Goal: Task Accomplishment & Management: Manage account settings

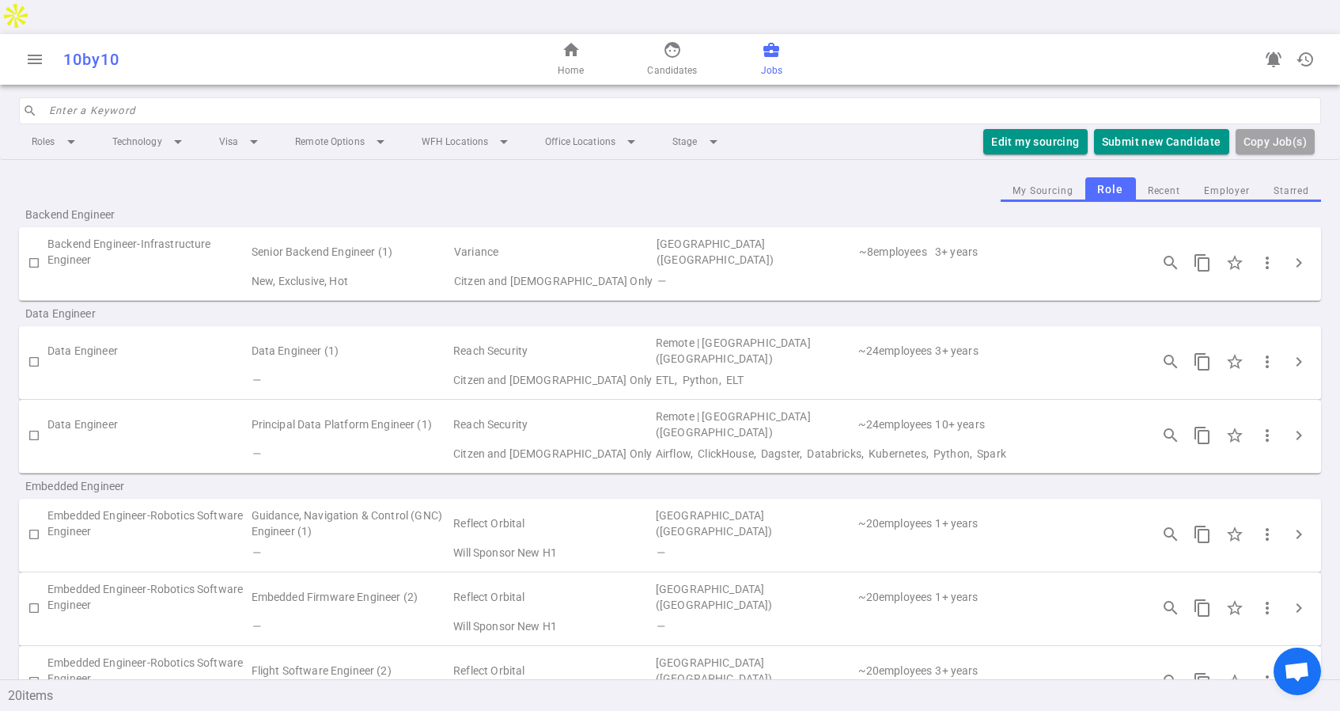
click at [769, 40] on link "business_center Jobs" at bounding box center [771, 59] width 21 height 38
click at [669, 63] on span "Candidates" at bounding box center [672, 71] width 50 height 16
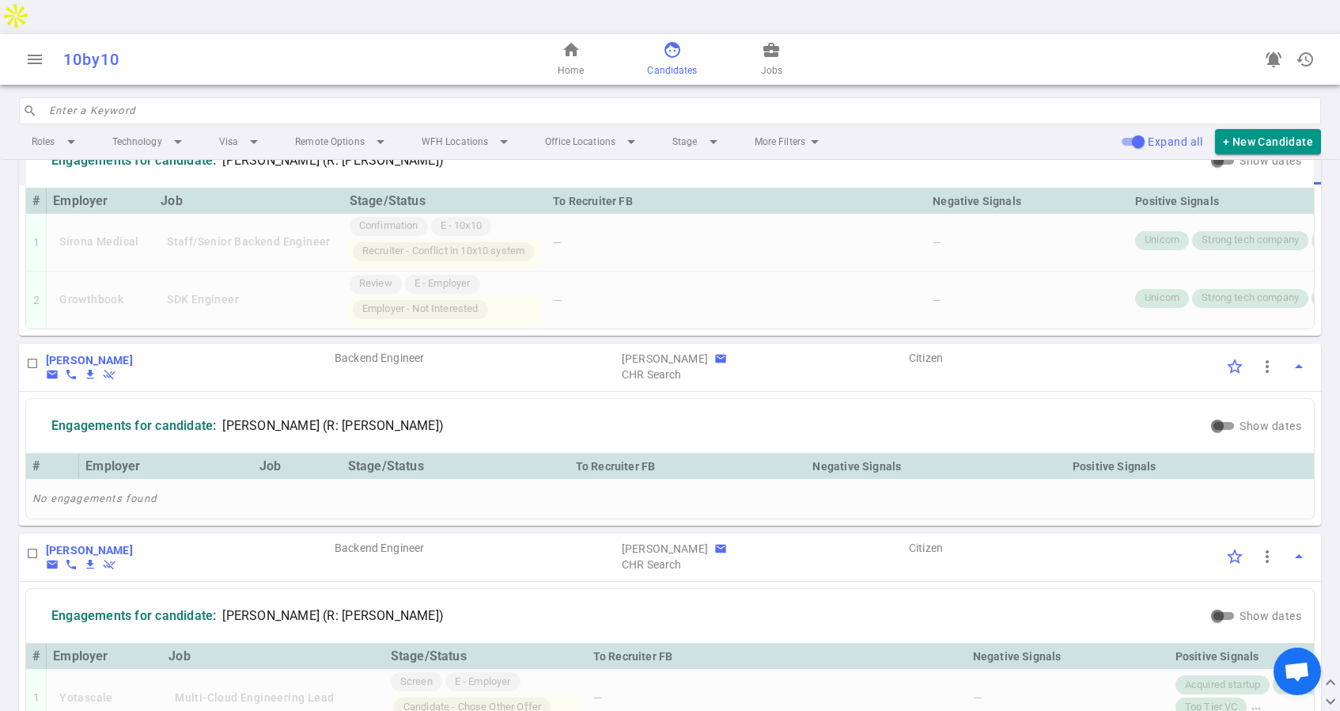
scroll to position [1329, 0]
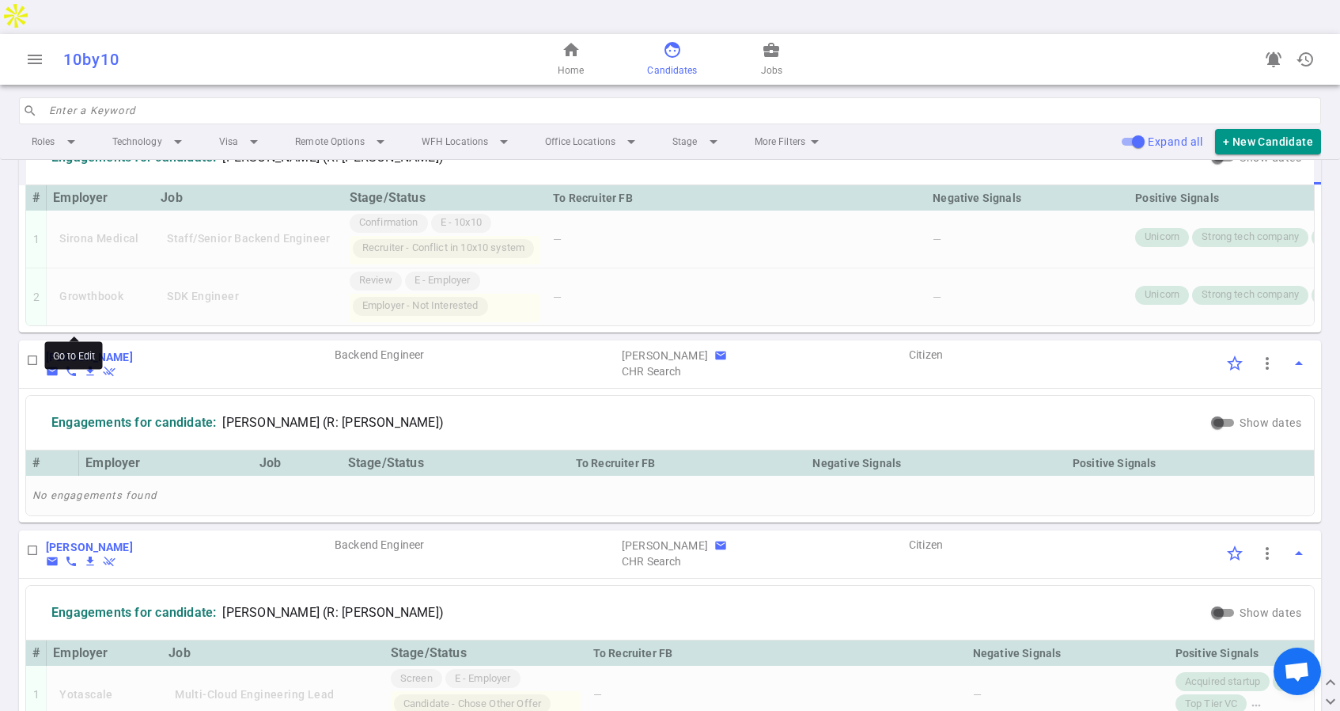
click at [90, 351] on b "Iman Malik" at bounding box center [89, 357] width 87 height 13
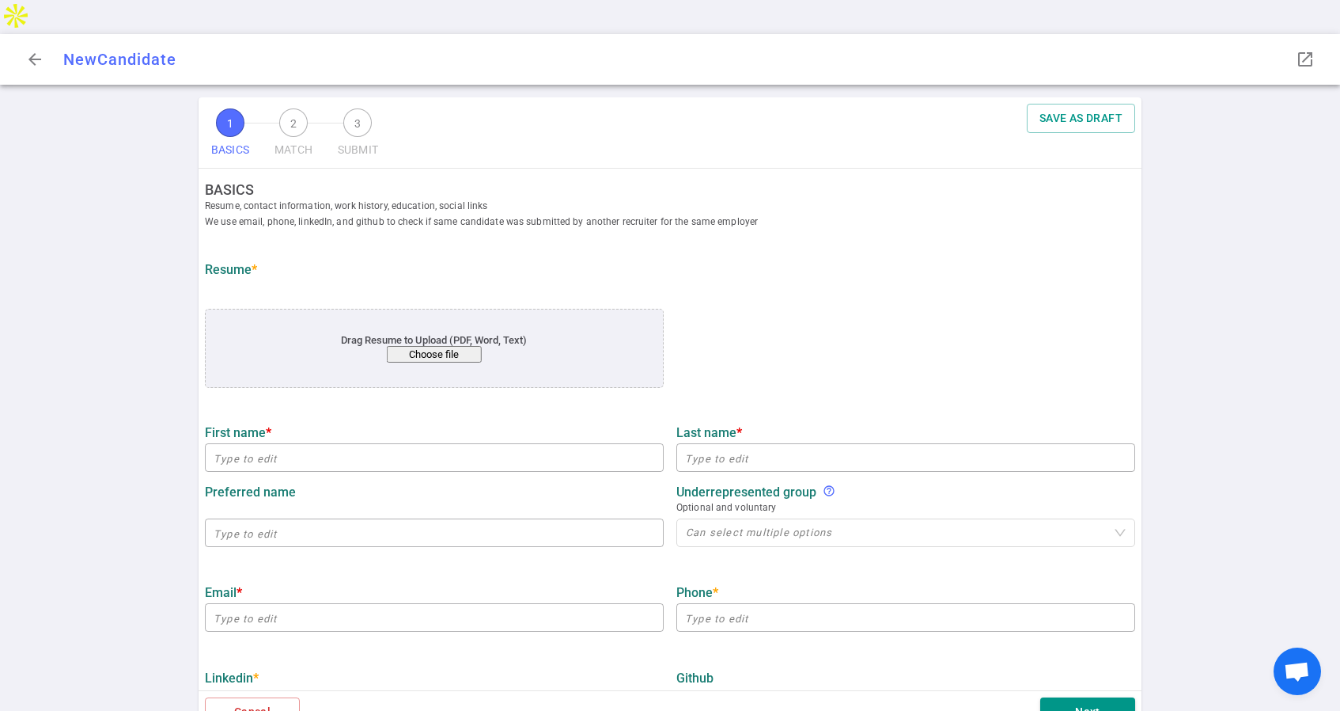
type input "Iman"
type input "Malik"
type input "iman8252000@gmail.com"
type input "571-428-6031"
type input "https://www.linkedin.com/in/iman-malik1"
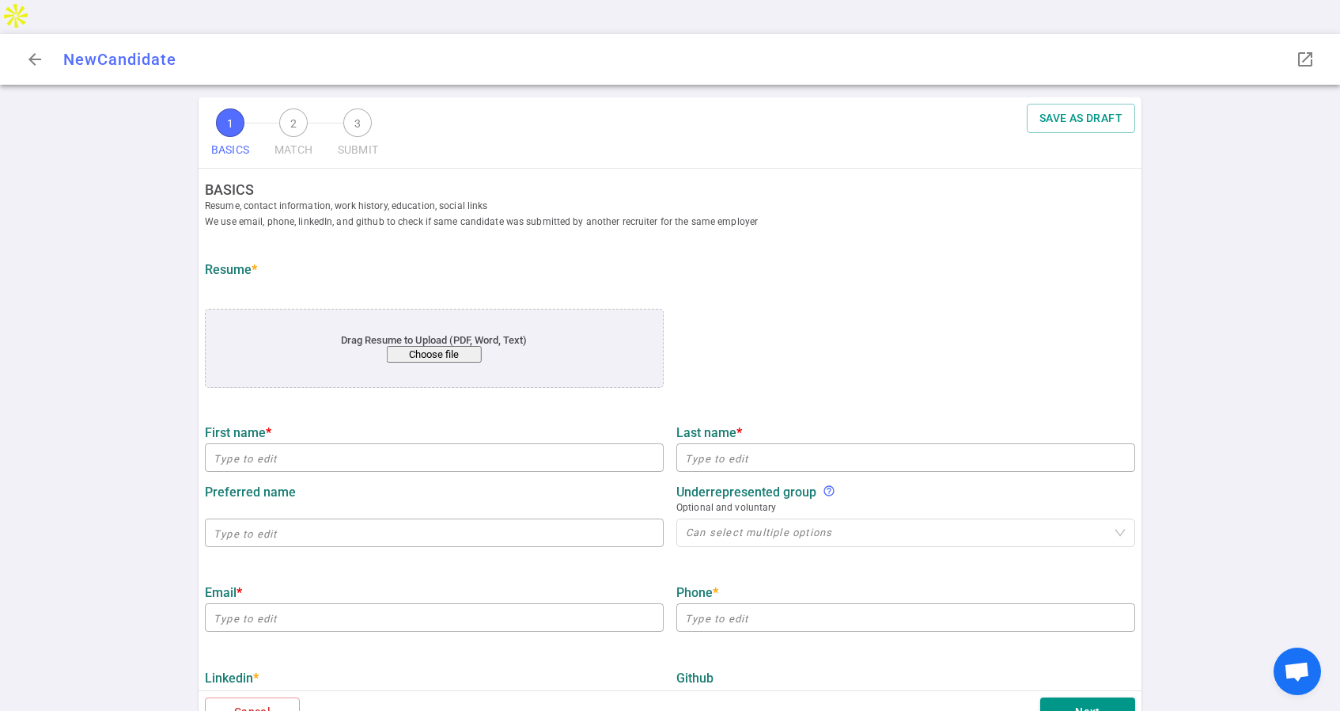
type input "https://github.com/imanvt"
type input "MongoDB"
type textarea "Software Engineer"
type input "5.1"
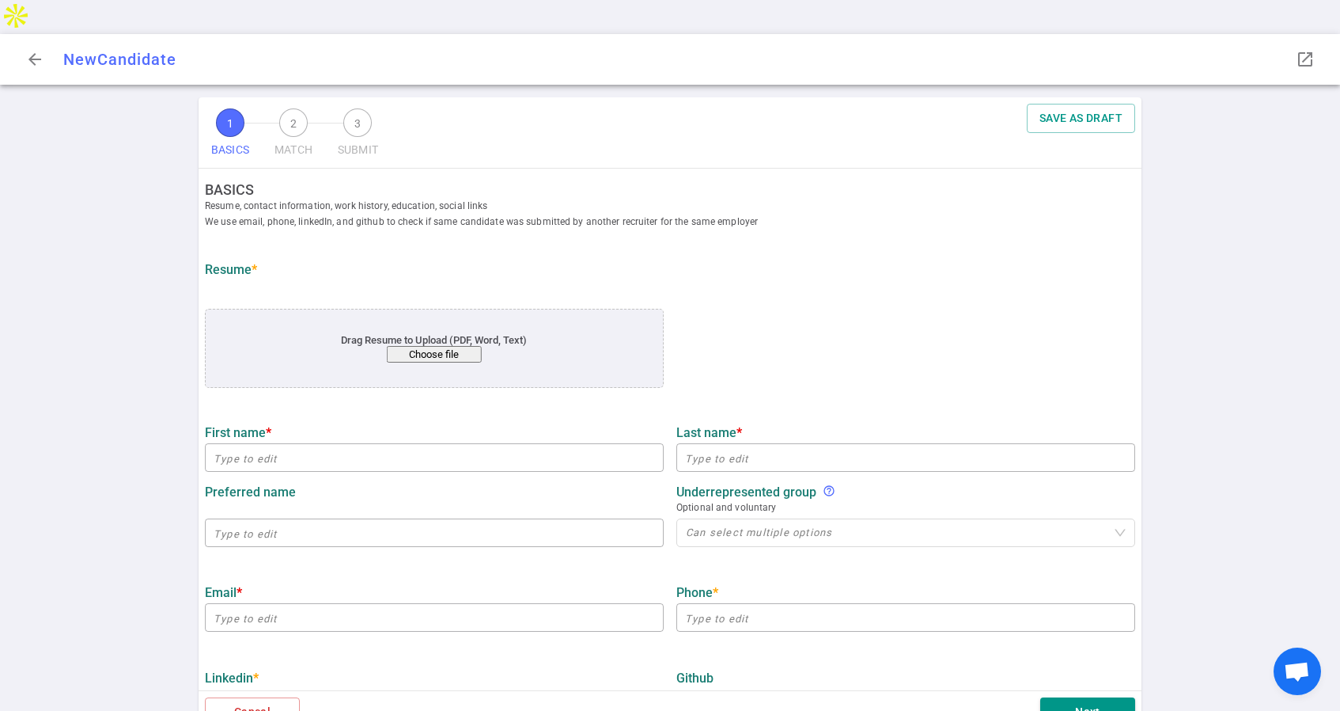
type input "Virginia Technology"
type input "Computer Science"
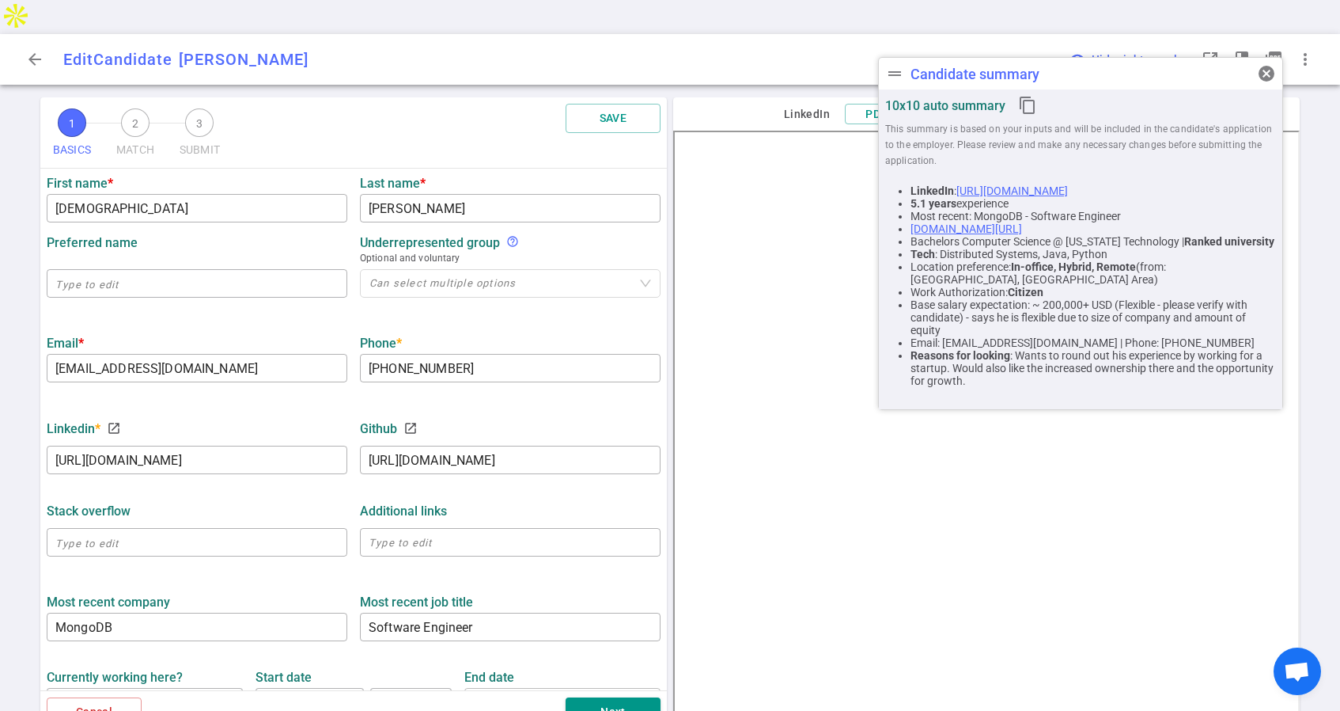
scroll to position [578, 0]
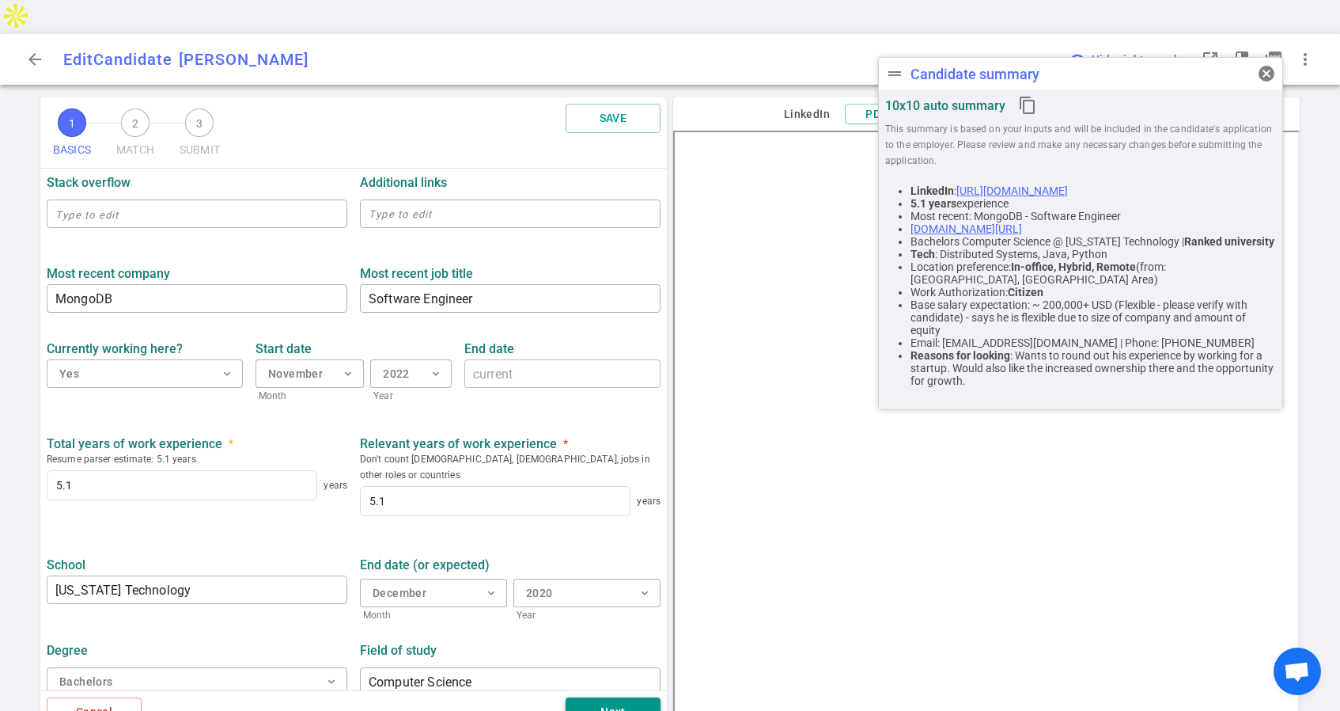
click at [570, 697] on button "Next" at bounding box center [613, 711] width 95 height 29
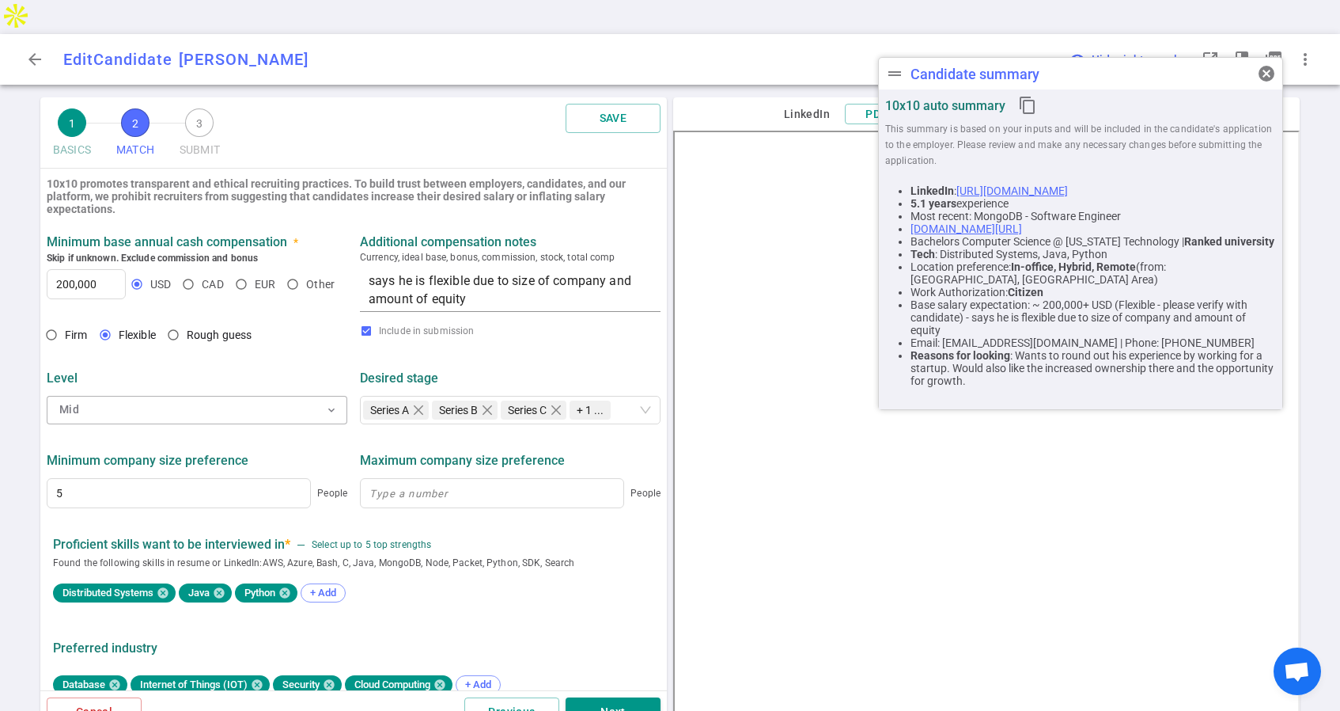
scroll to position [684, 0]
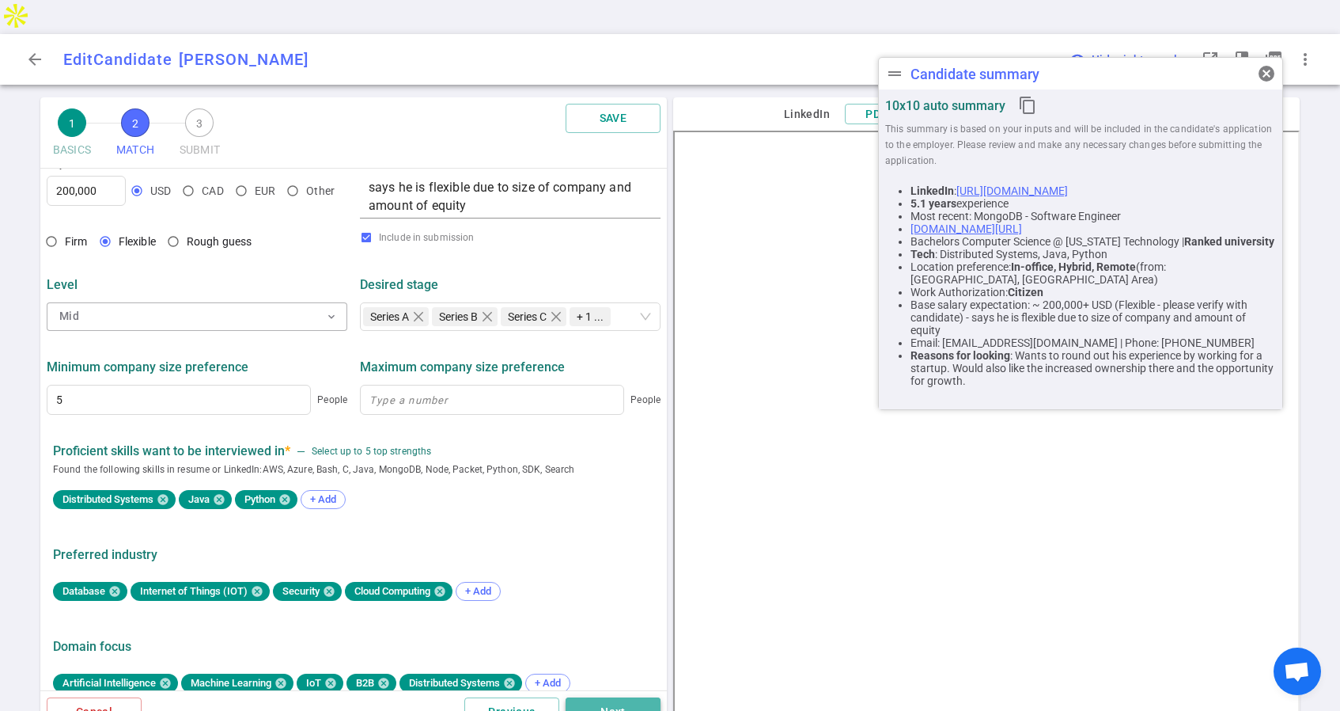
click at [604, 697] on button "Next" at bounding box center [613, 711] width 95 height 29
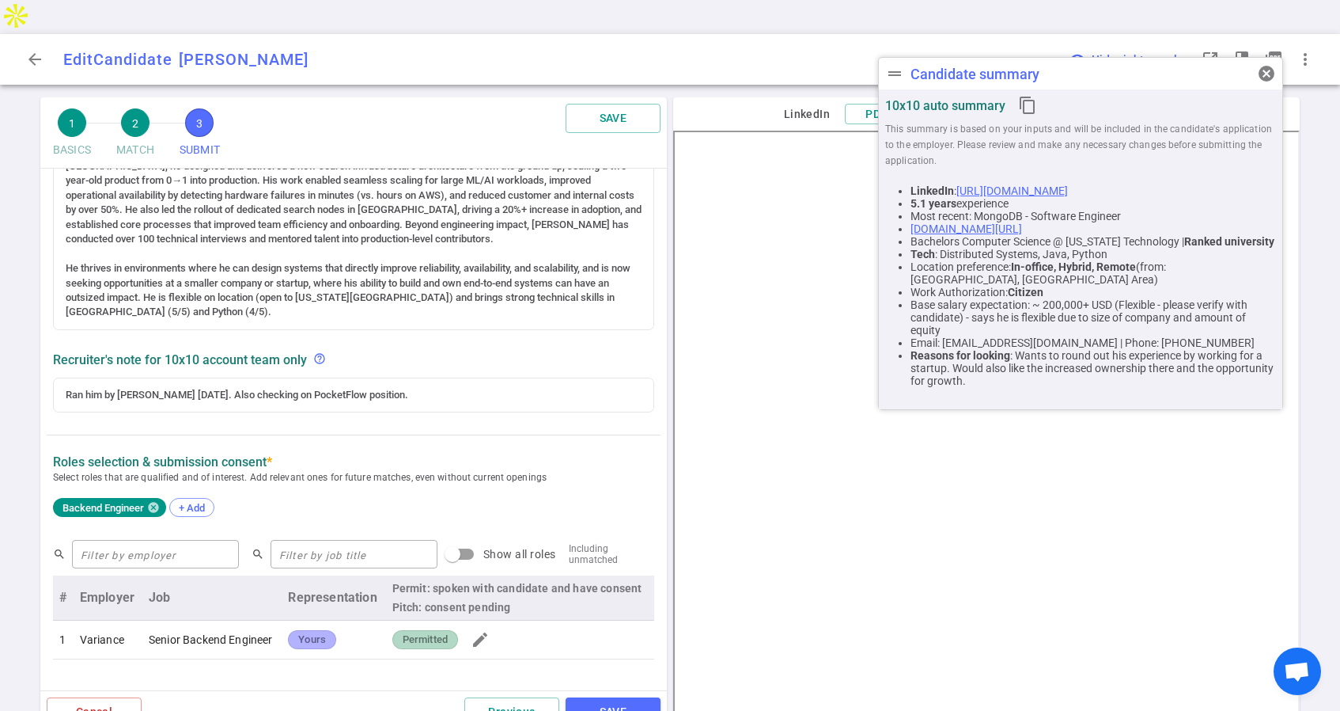
scroll to position [326, 0]
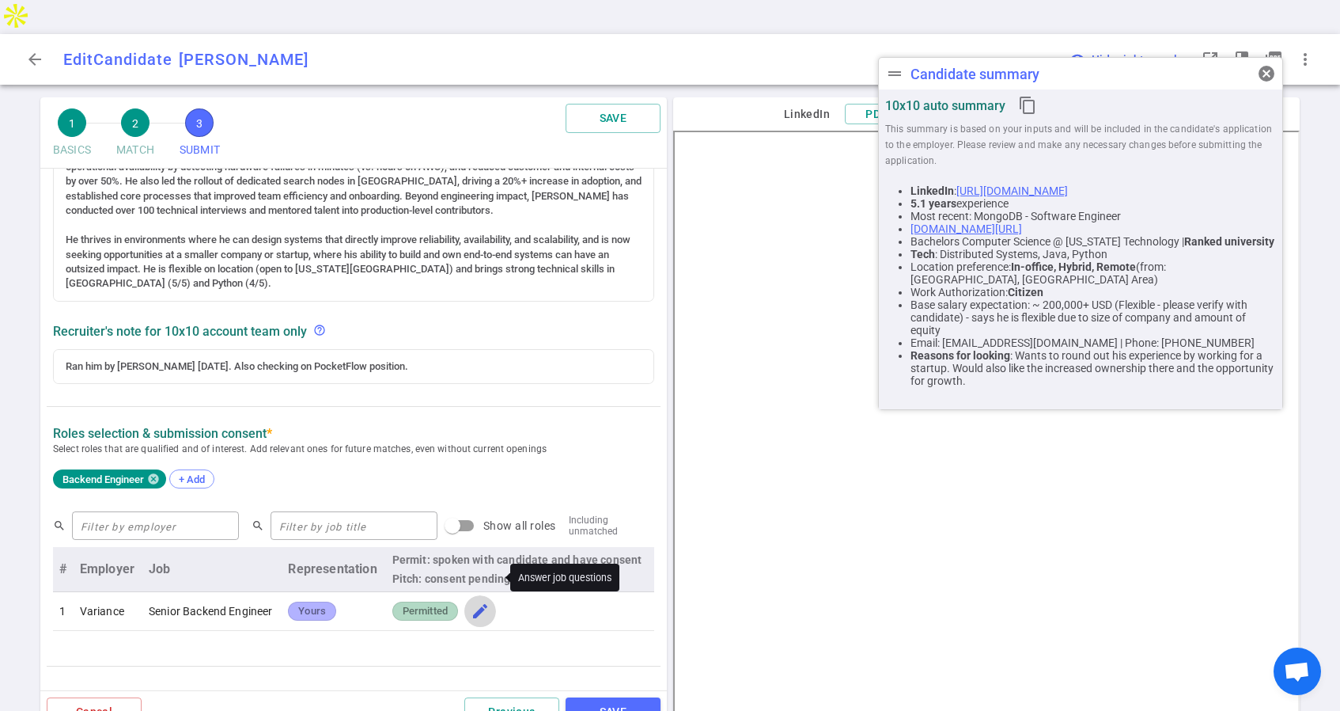
click at [483, 601] on span "edit" at bounding box center [480, 610] width 19 height 19
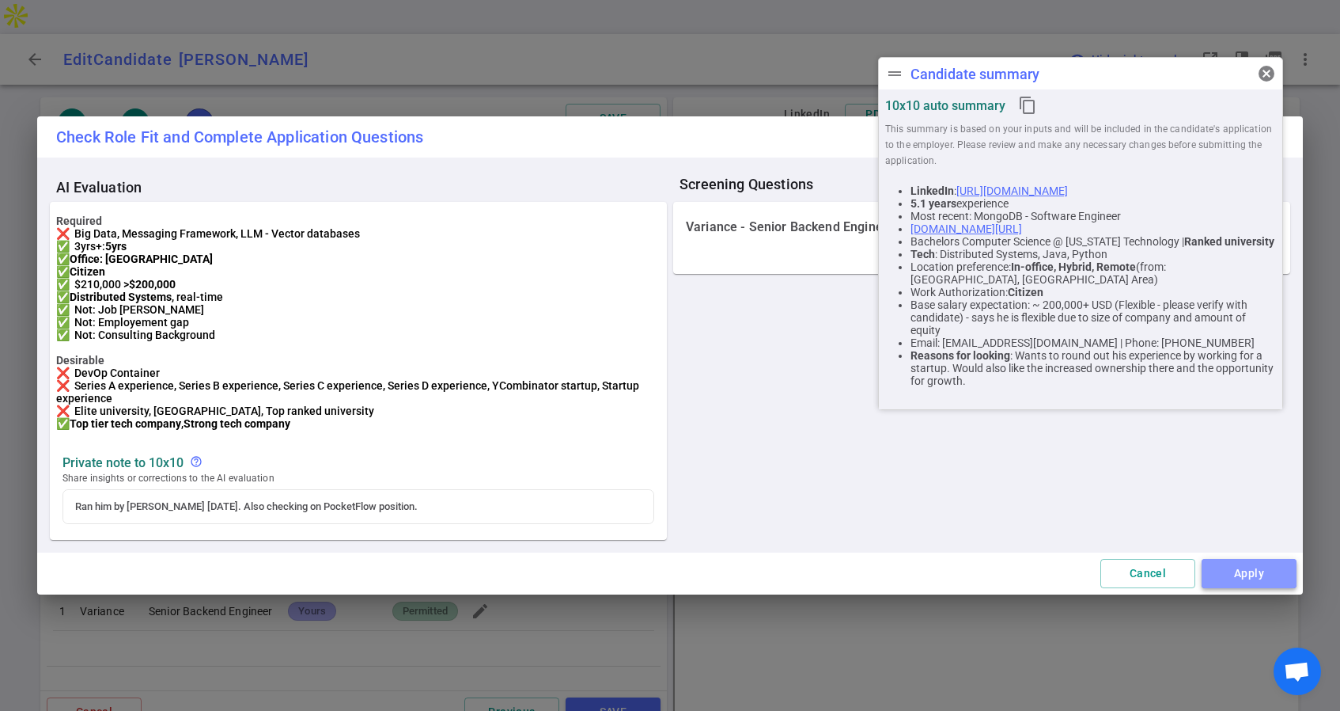
click at [1238, 586] on button "Apply" at bounding box center [1249, 573] width 95 height 29
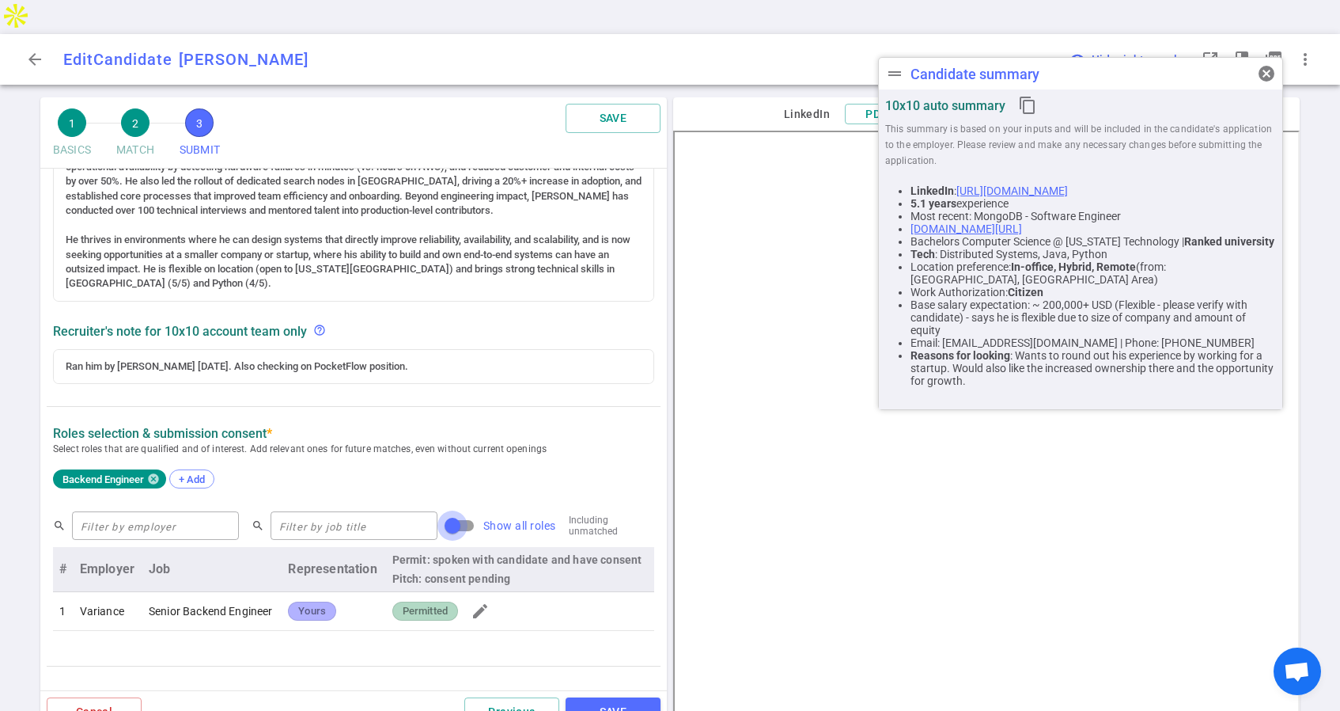
click at [432, 510] on input "Show all roles" at bounding box center [453, 525] width 90 height 30
checkbox input "true"
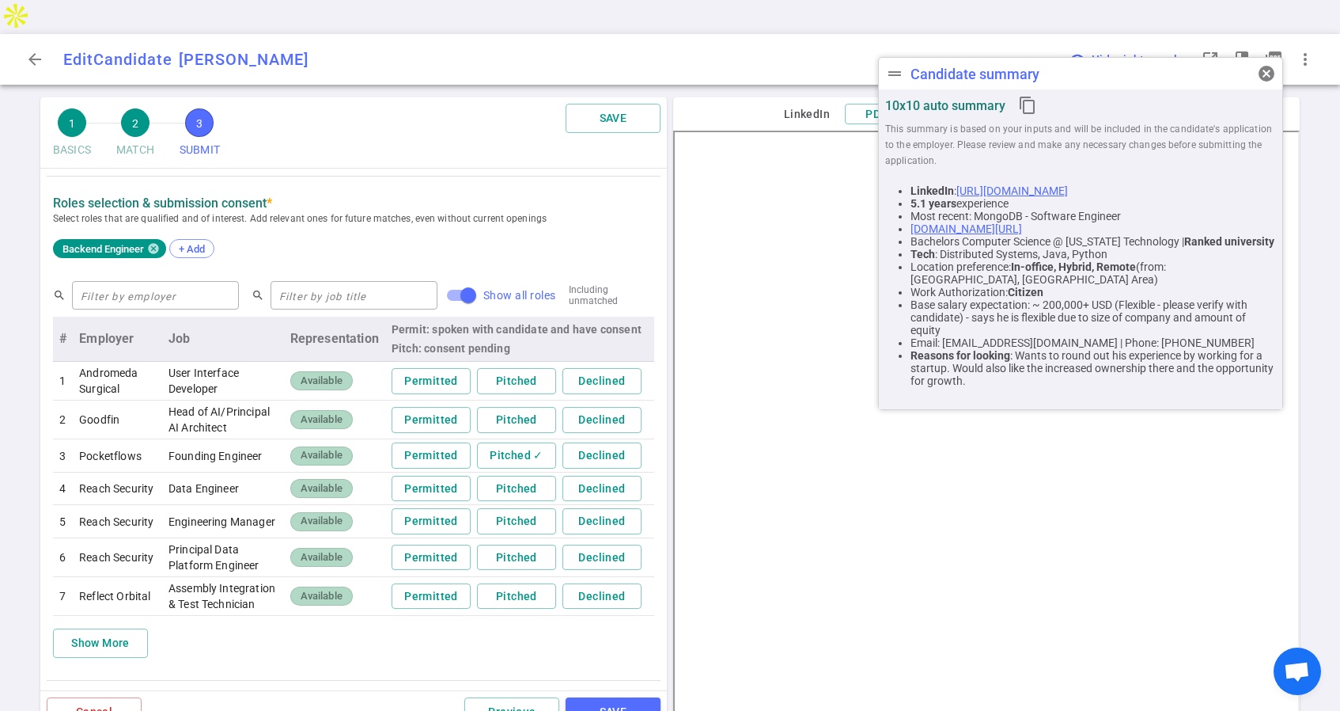
scroll to position [563, 0]
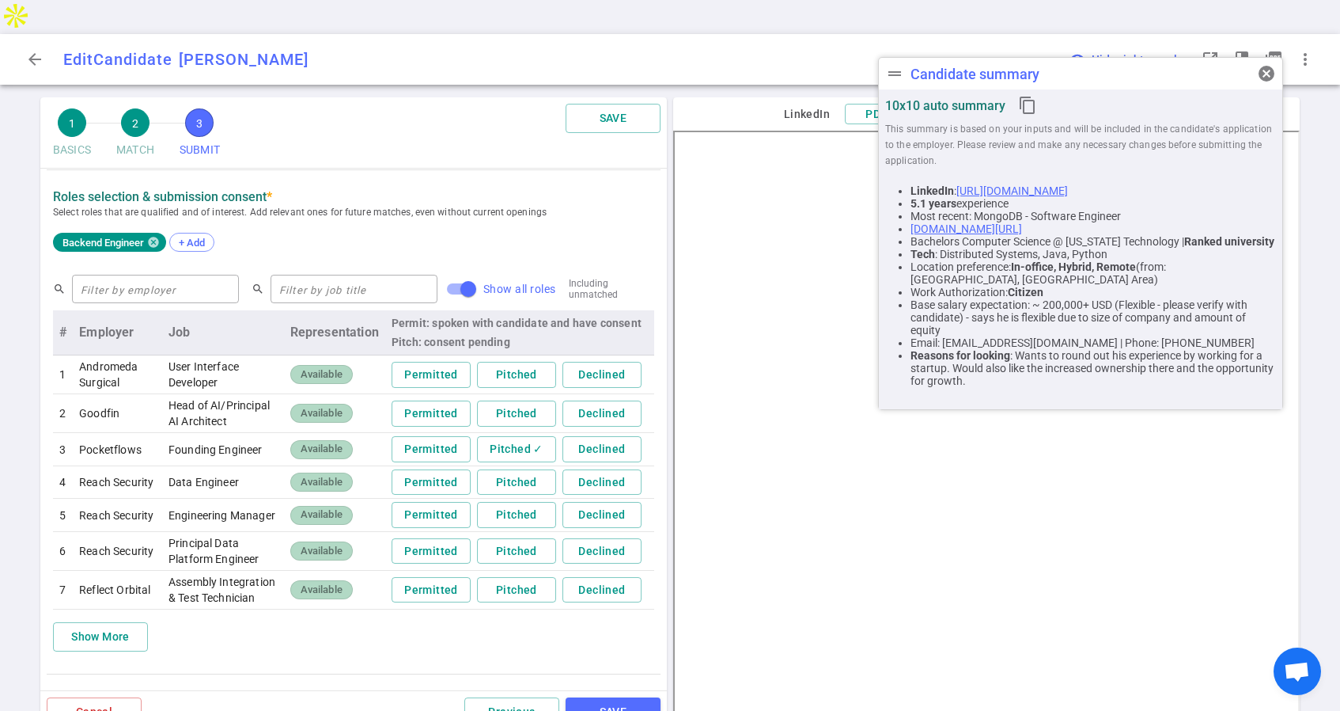
click at [491, 226] on div "Backend Engineer + Add" at bounding box center [353, 243] width 601 height 35
click at [512, 697] on button "Previous" at bounding box center [511, 711] width 95 height 29
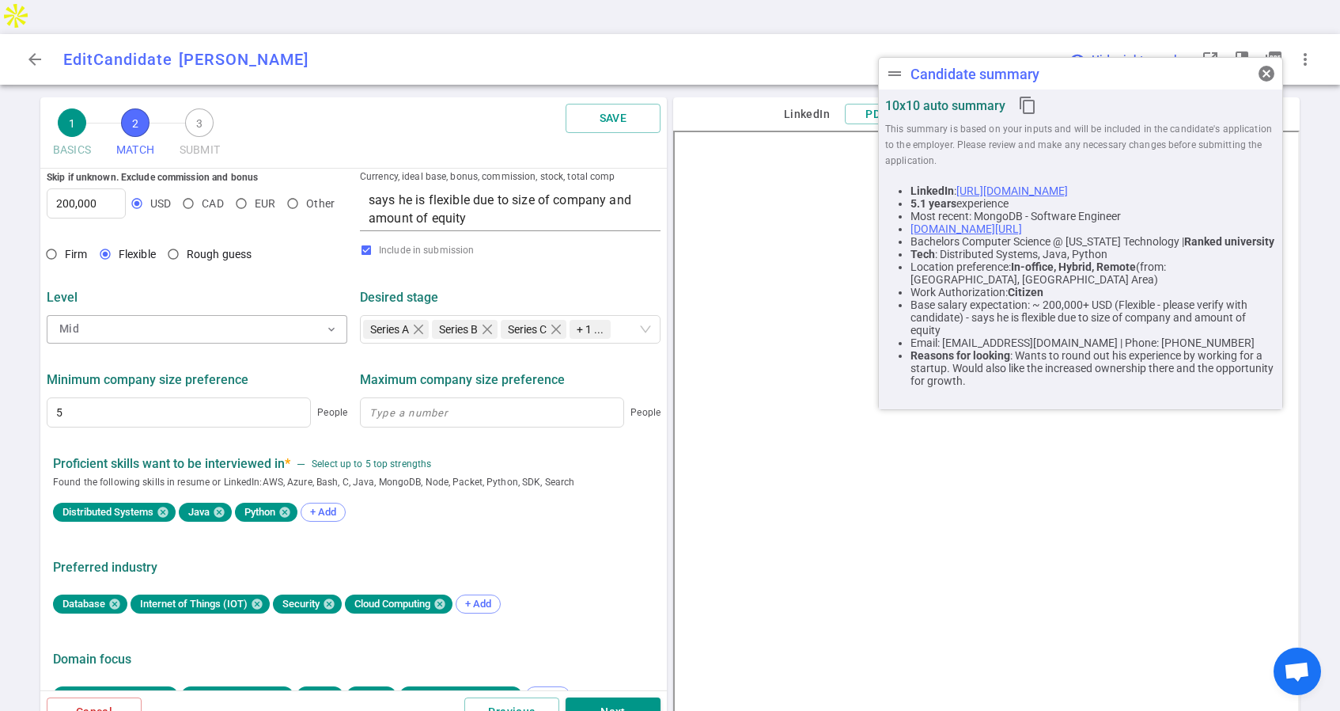
scroll to position [684, 0]
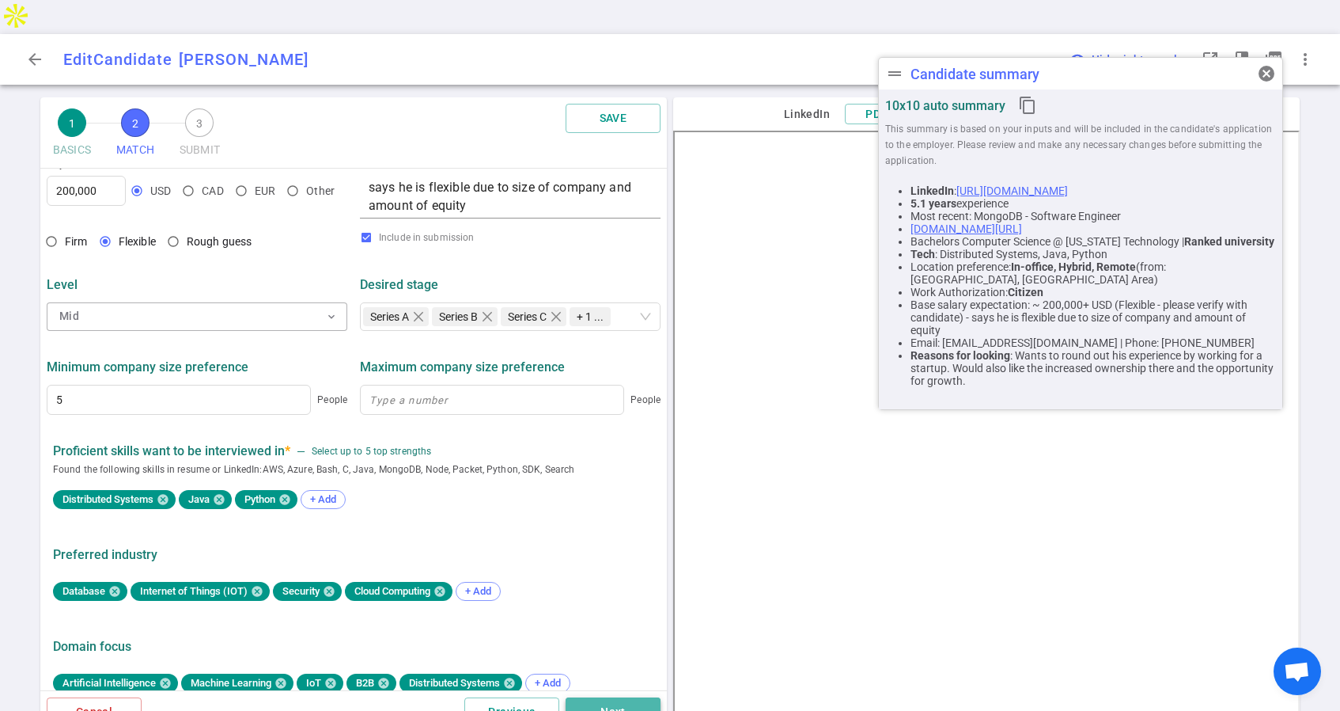
click at [620, 697] on button "Next" at bounding box center [613, 711] width 95 height 29
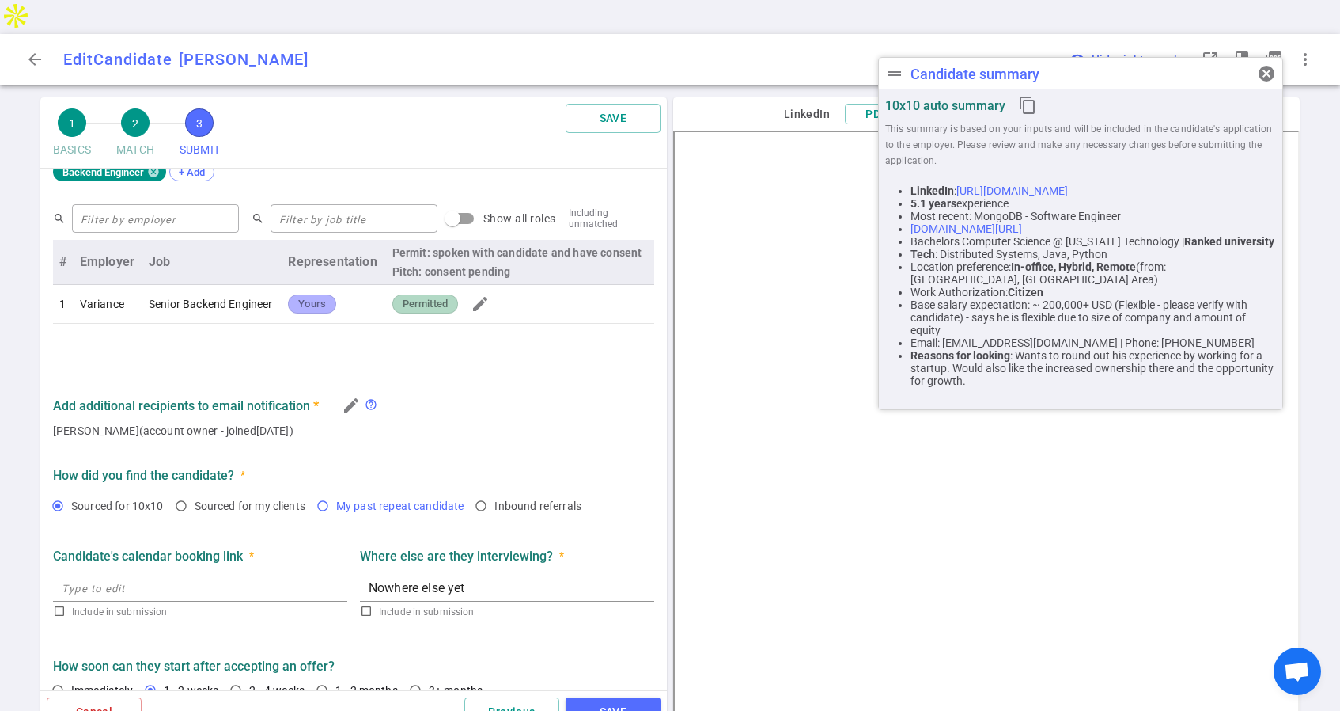
scroll to position [657, 0]
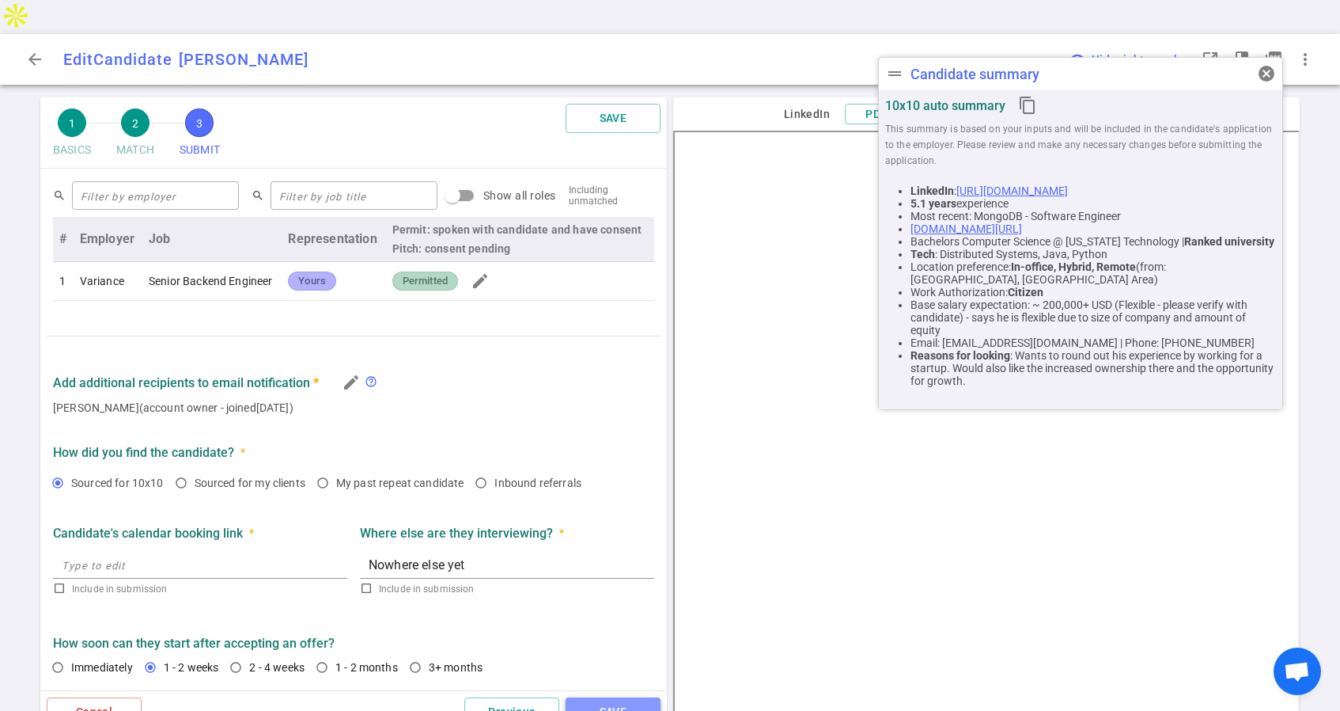
click at [613, 697] on button "SAVE" at bounding box center [613, 711] width 95 height 29
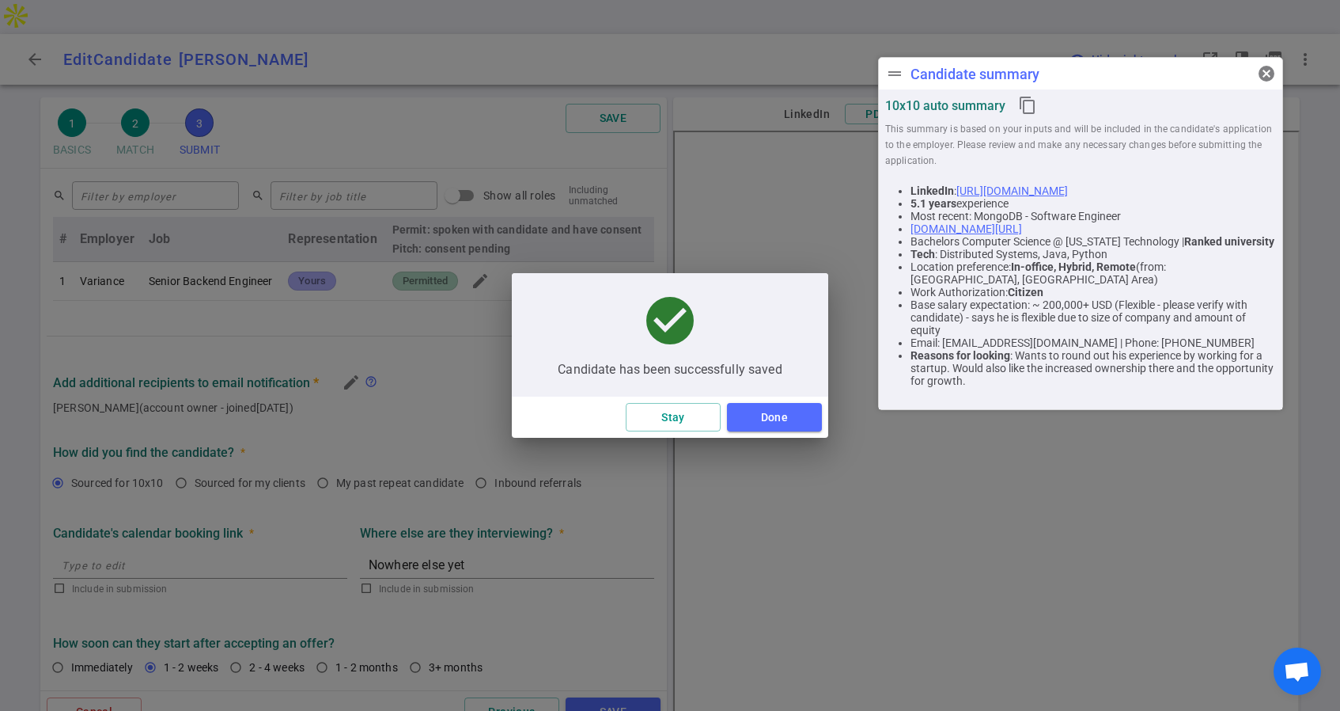
click at [786, 441] on div "check_circle Candidate has been successfully saved Stay Done" at bounding box center [670, 355] width 1340 height 711
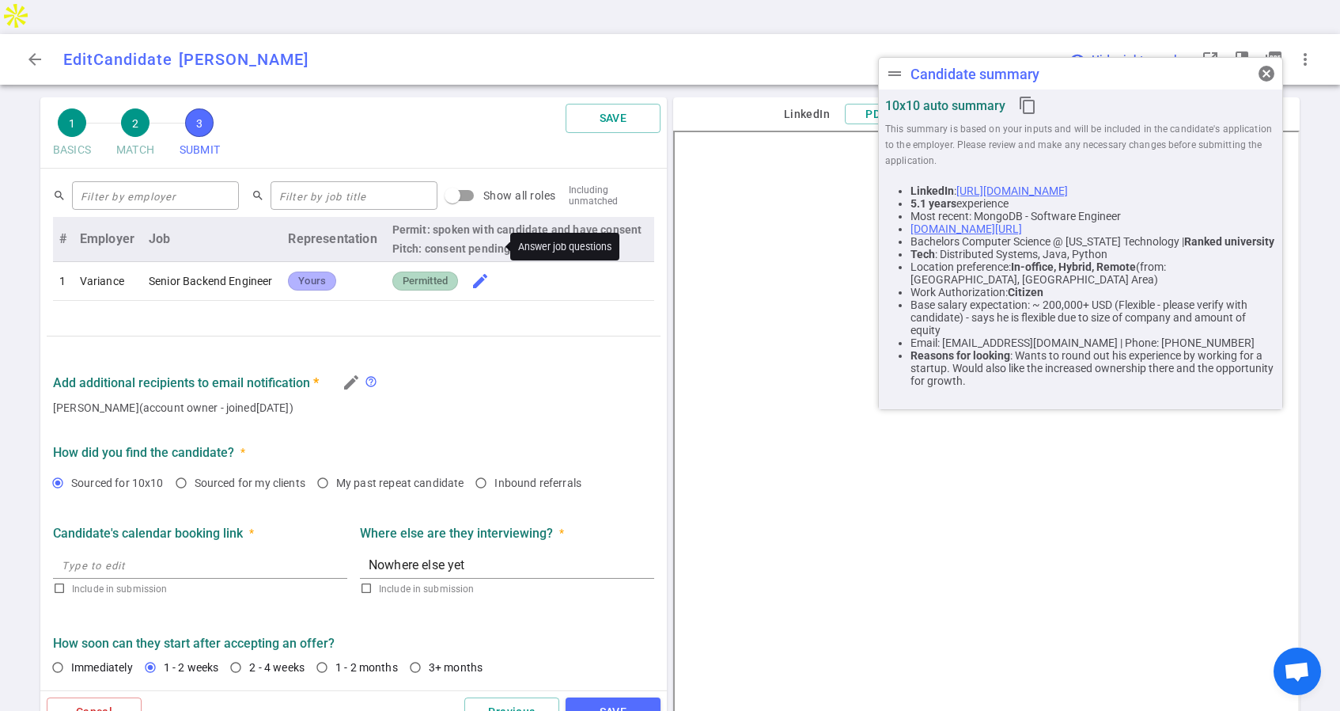
click at [481, 271] on span "edit" at bounding box center [480, 280] width 19 height 19
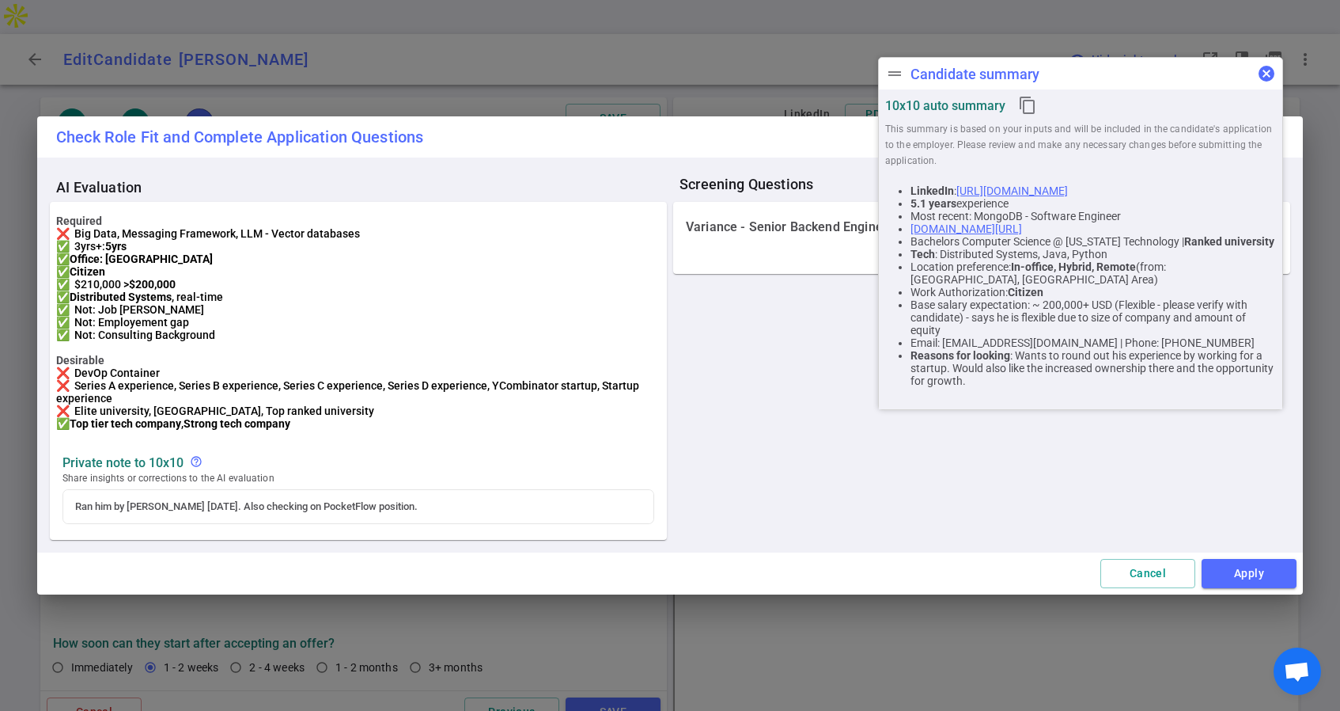
click at [1264, 70] on span "cancel" at bounding box center [1266, 73] width 19 height 19
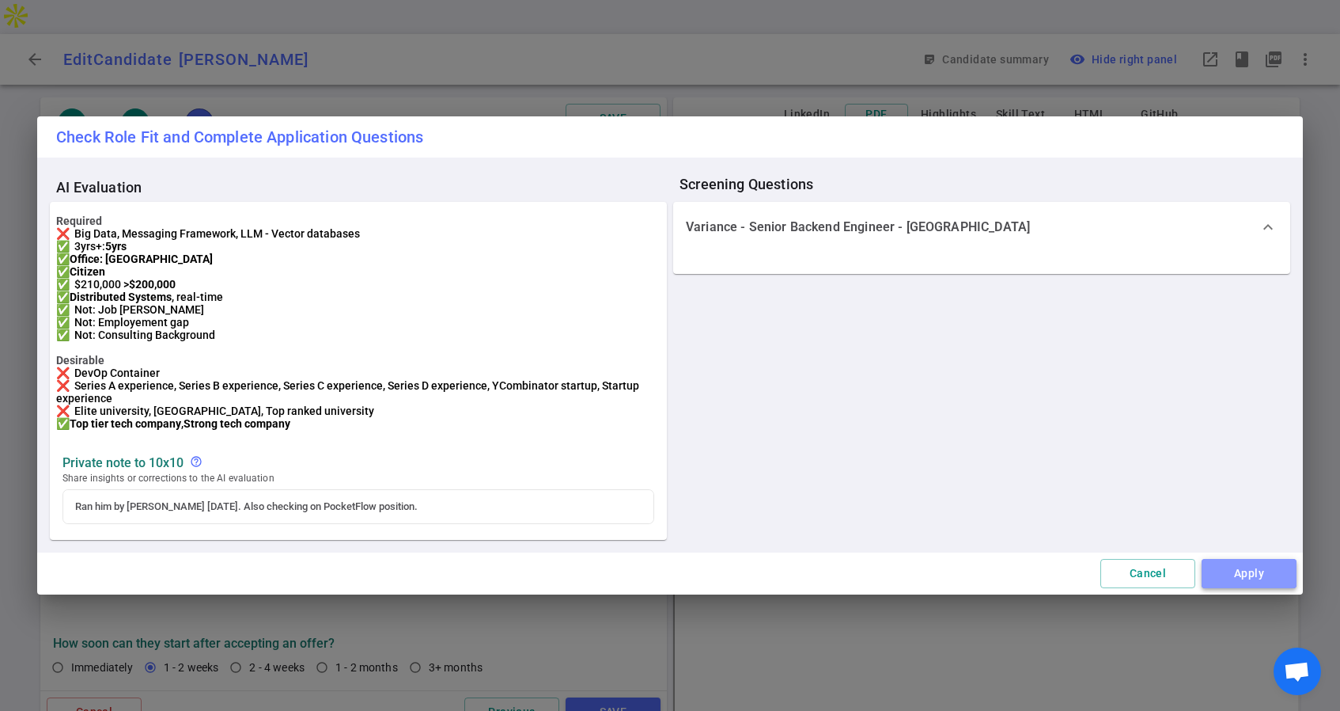
click at [1245, 586] on button "Apply" at bounding box center [1249, 573] width 95 height 29
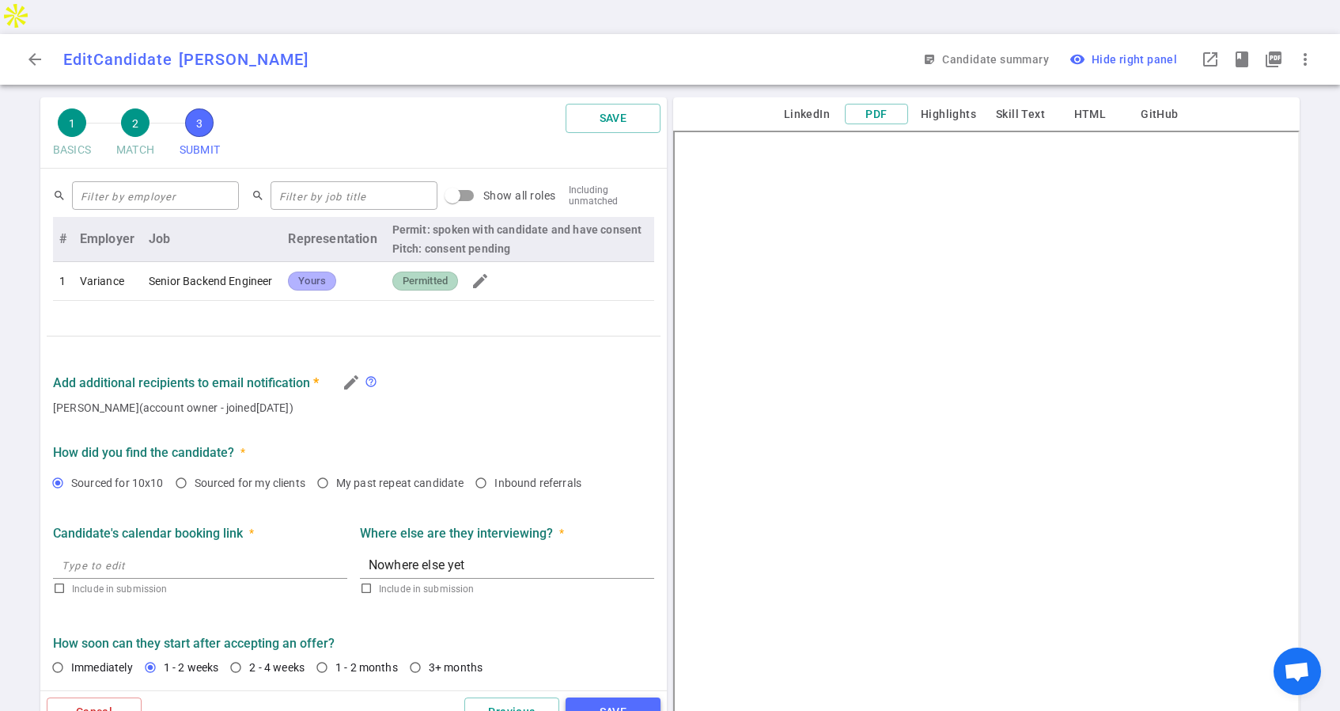
click at [601, 697] on button "SAVE" at bounding box center [613, 711] width 95 height 29
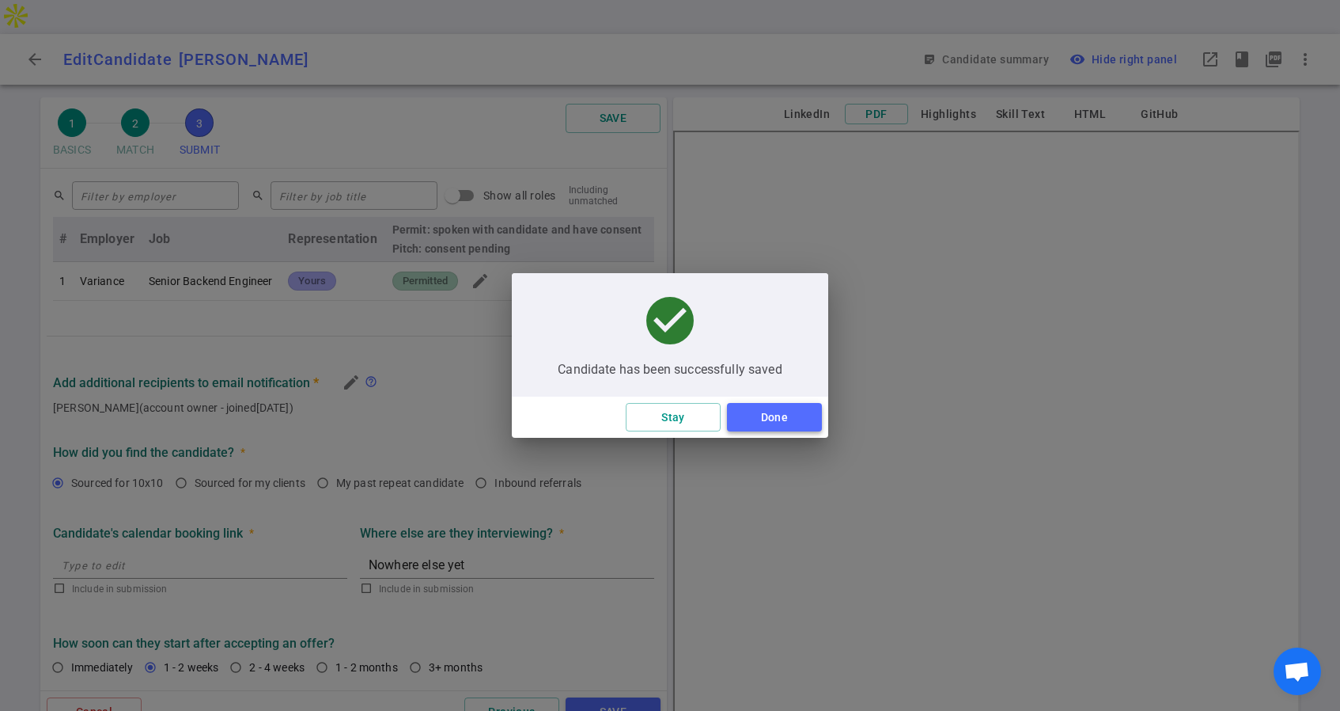
click at [745, 415] on button "Done" at bounding box center [774, 417] width 95 height 29
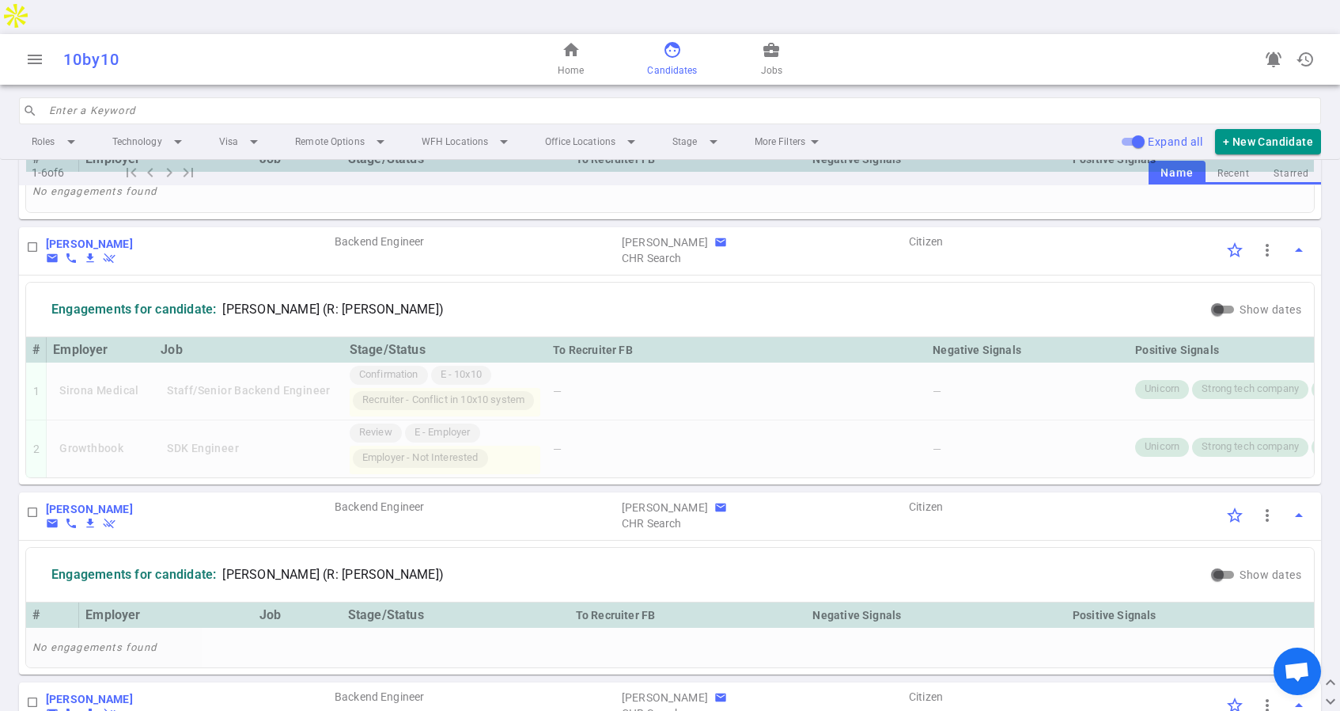
scroll to position [1321, 0]
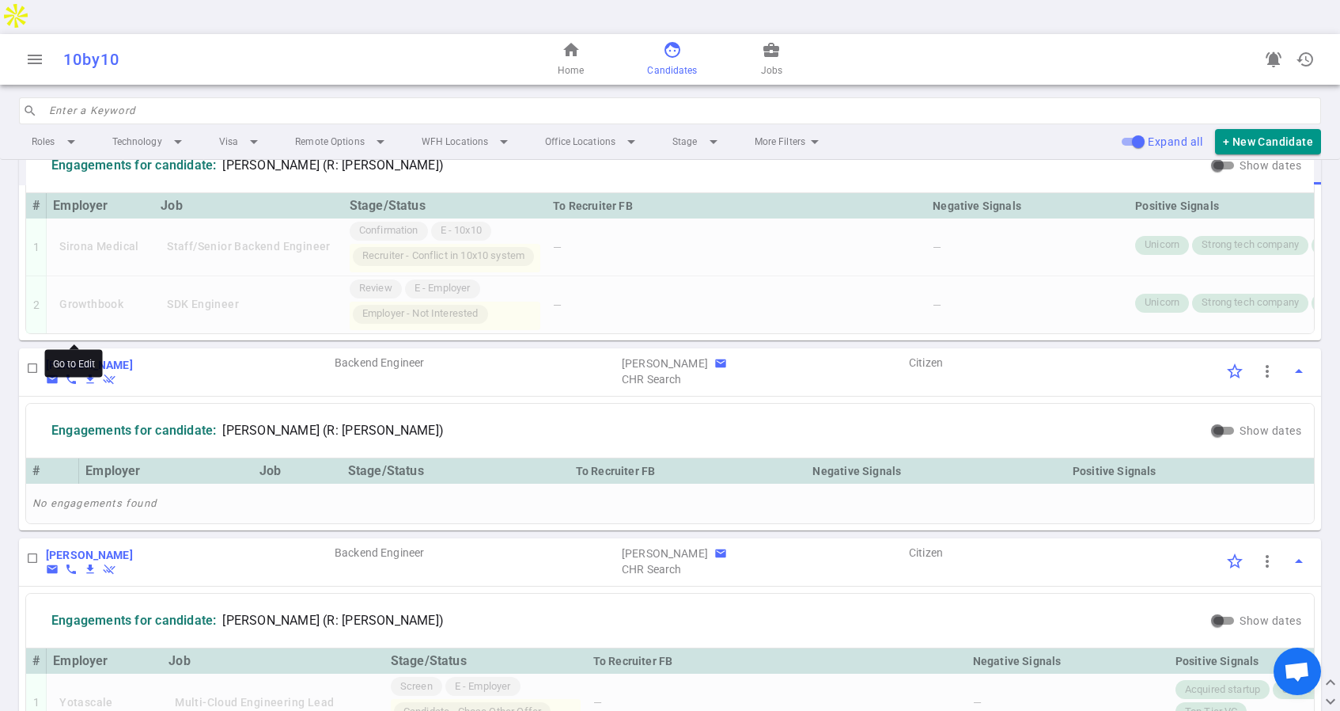
click at [70, 358] on b "Iman Malik" at bounding box center [89, 364] width 87 height 13
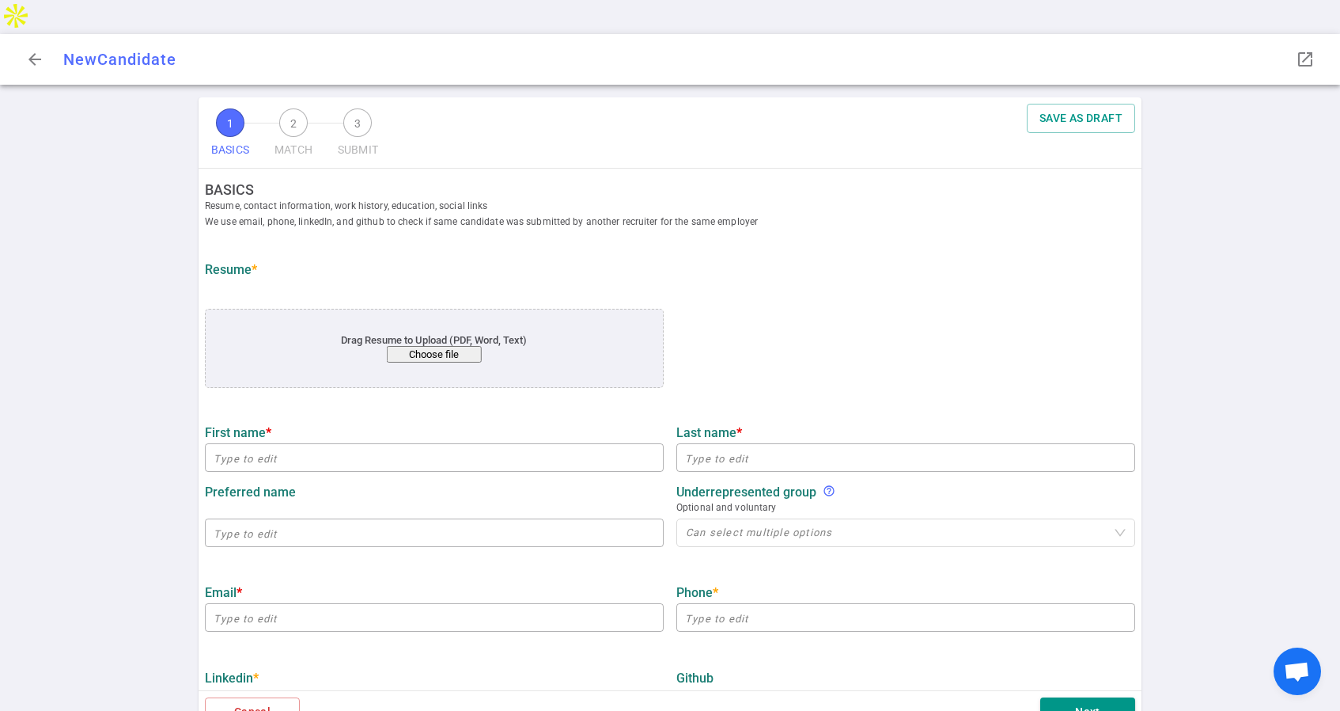
type input "Iman"
type input "Malik"
type input "iman8252000@gmail.com"
type input "571-428-6031"
type input "https://www.linkedin.com/in/iman-malik1"
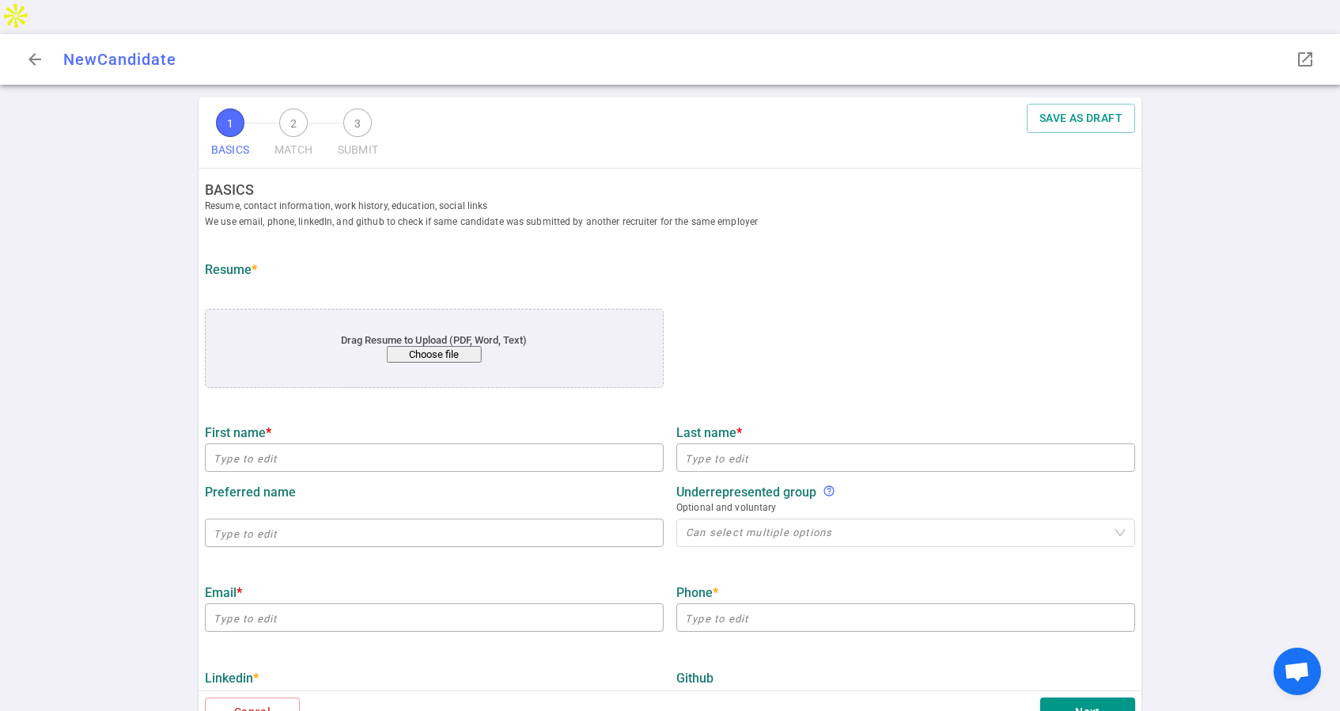
type input "https://github.com/imanvt"
type input "MongoDB"
type textarea "Software Engineer"
type input "5.1"
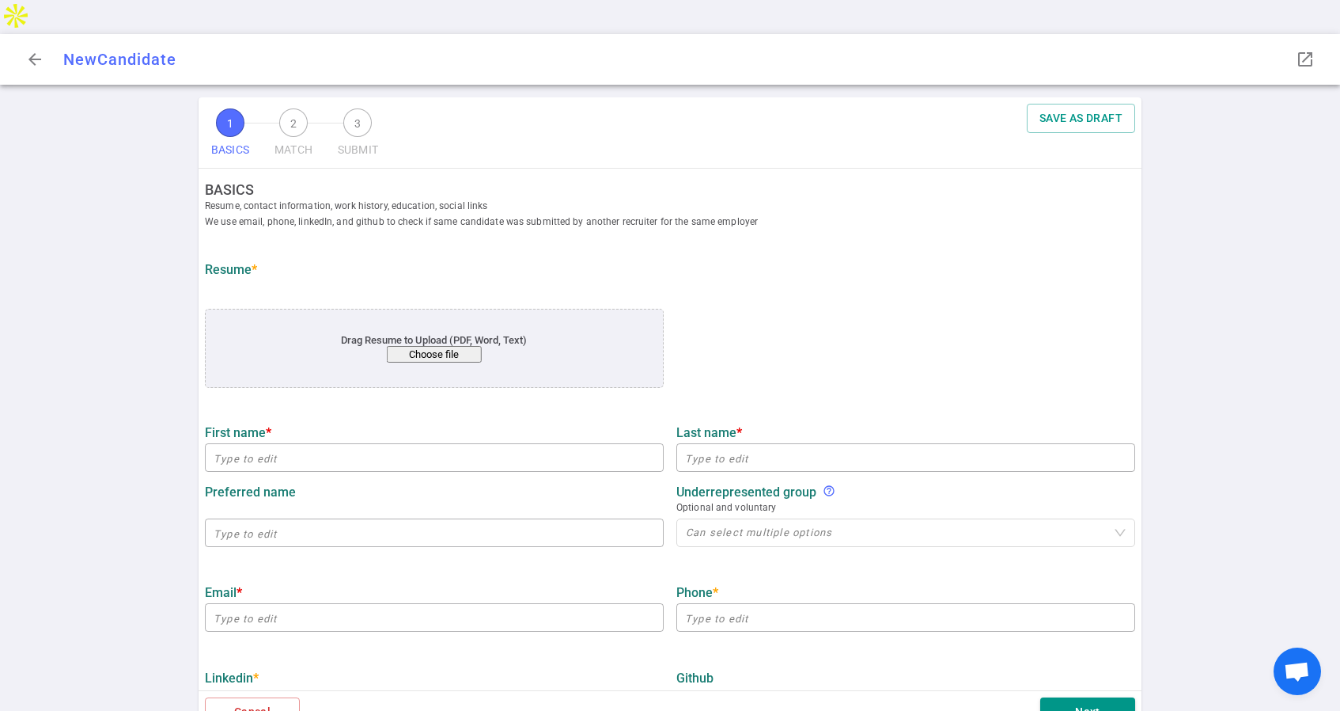
type input "Virginia Technology"
type input "Computer Science"
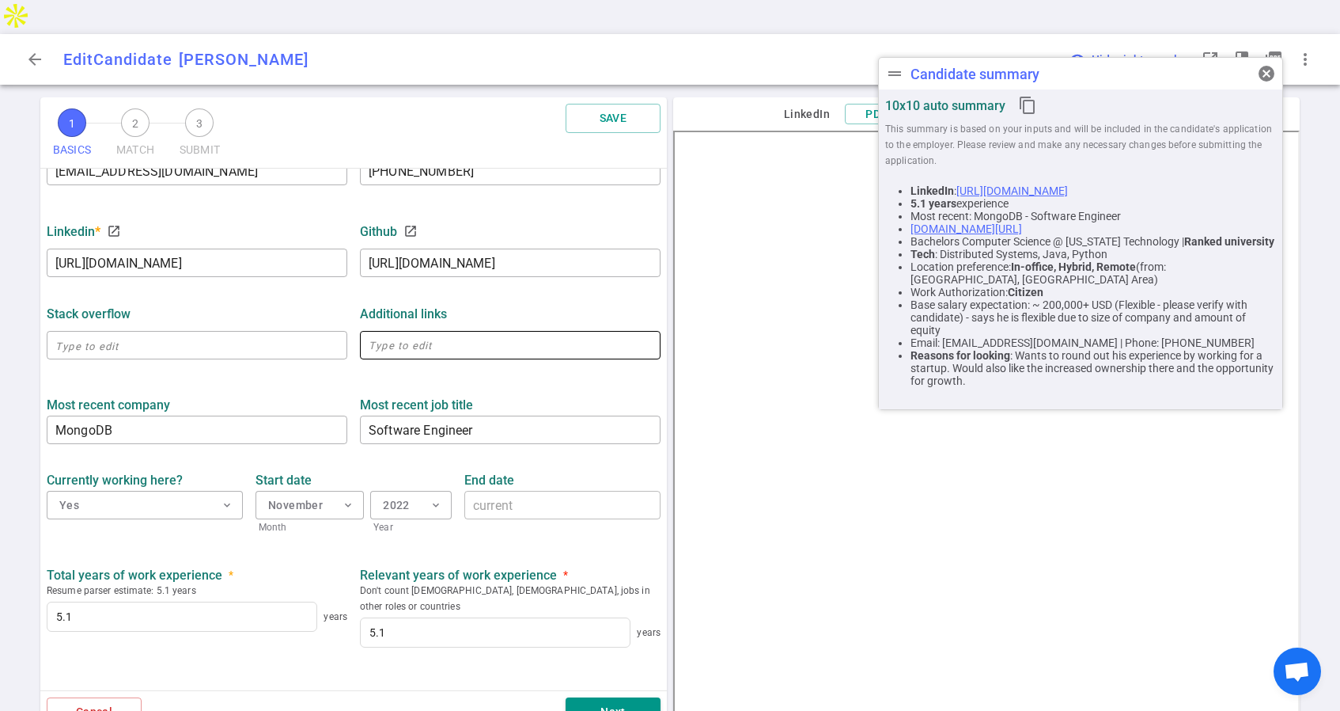
scroll to position [578, 0]
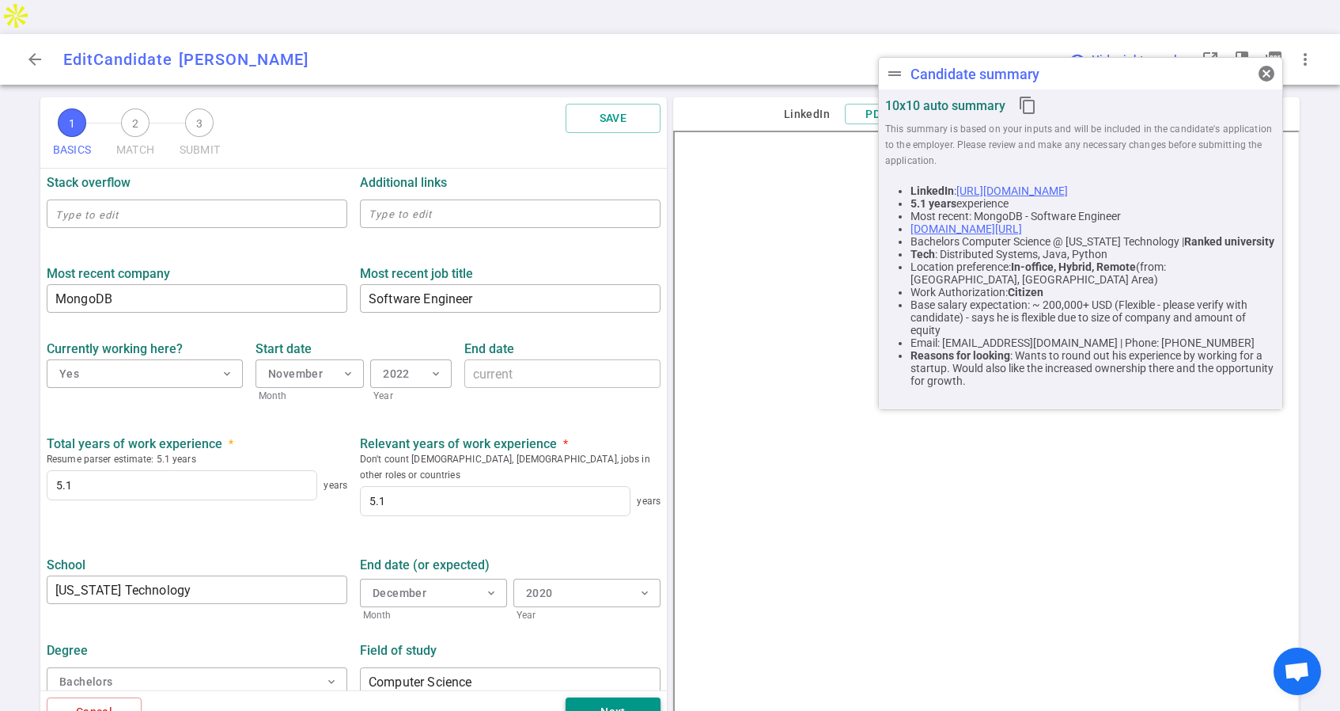
click at [603, 697] on button "Next" at bounding box center [613, 711] width 95 height 29
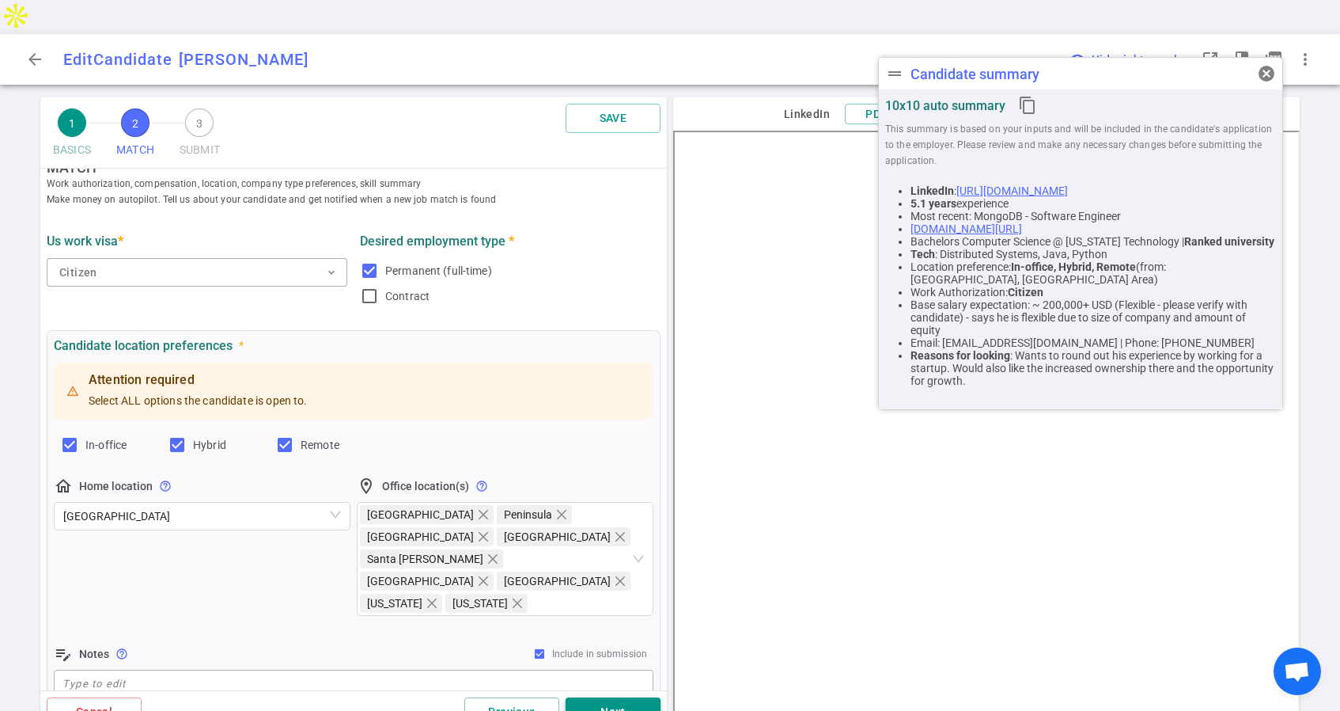
scroll to position [0, 0]
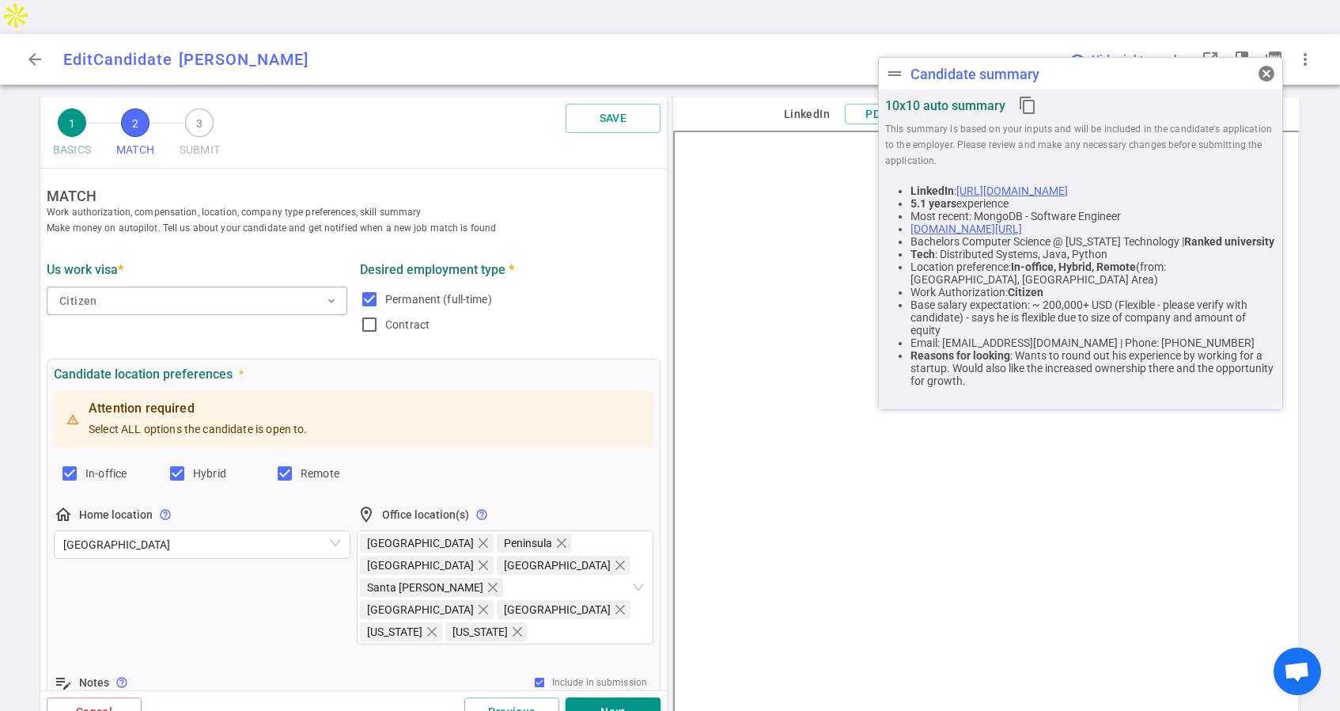
click at [603, 697] on button "Next" at bounding box center [613, 711] width 95 height 29
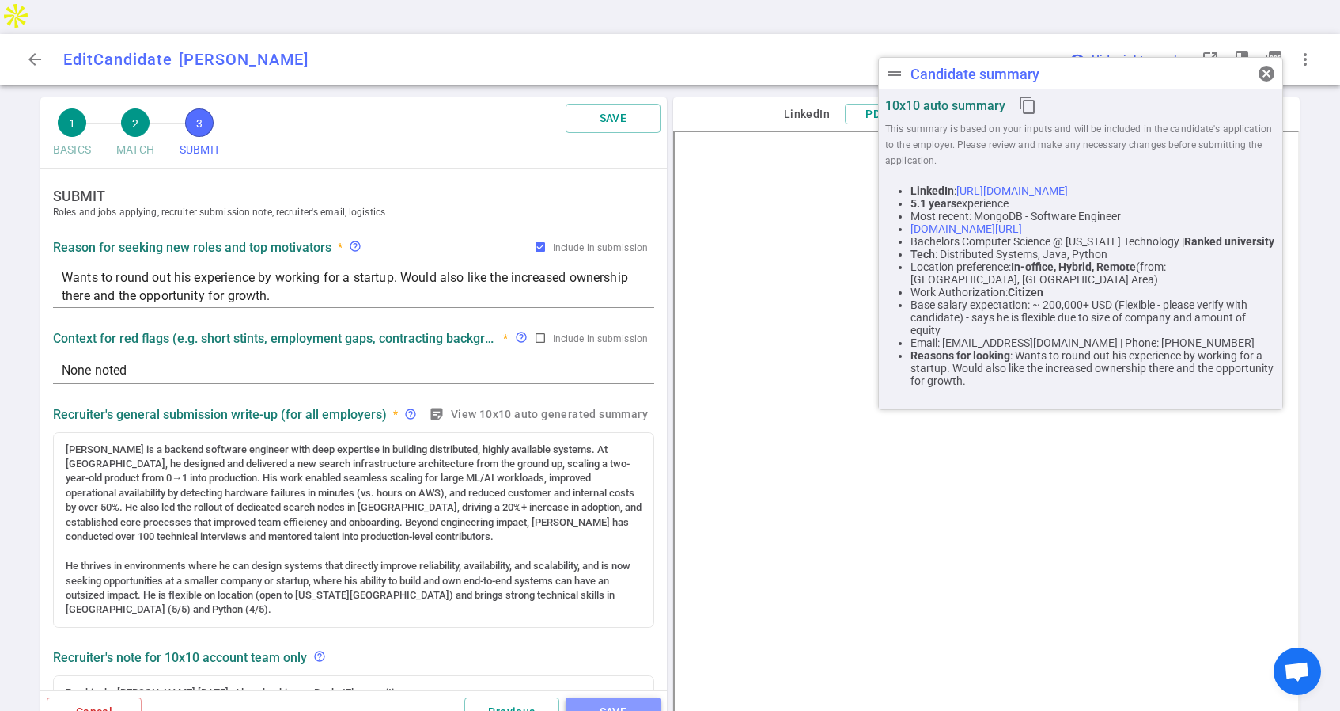
click at [603, 697] on button "SAVE" at bounding box center [613, 711] width 95 height 29
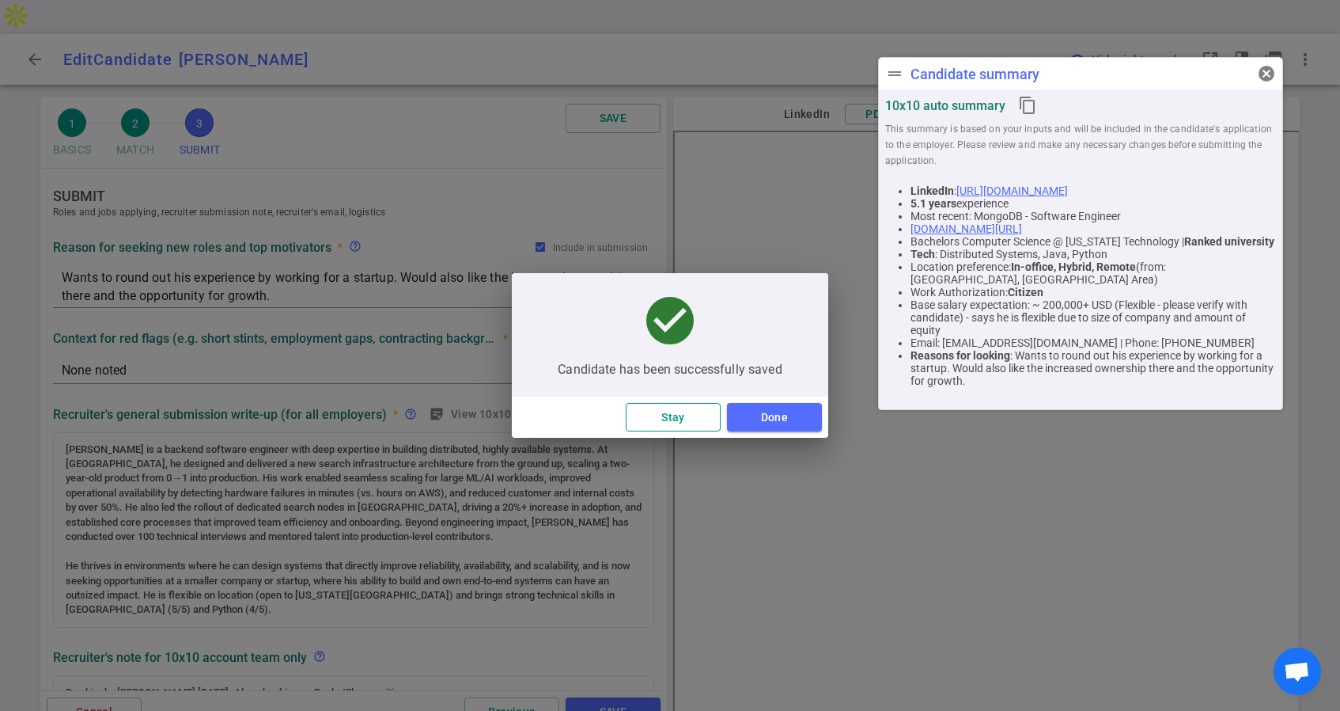
click at [674, 412] on button "Stay" at bounding box center [673, 417] width 95 height 29
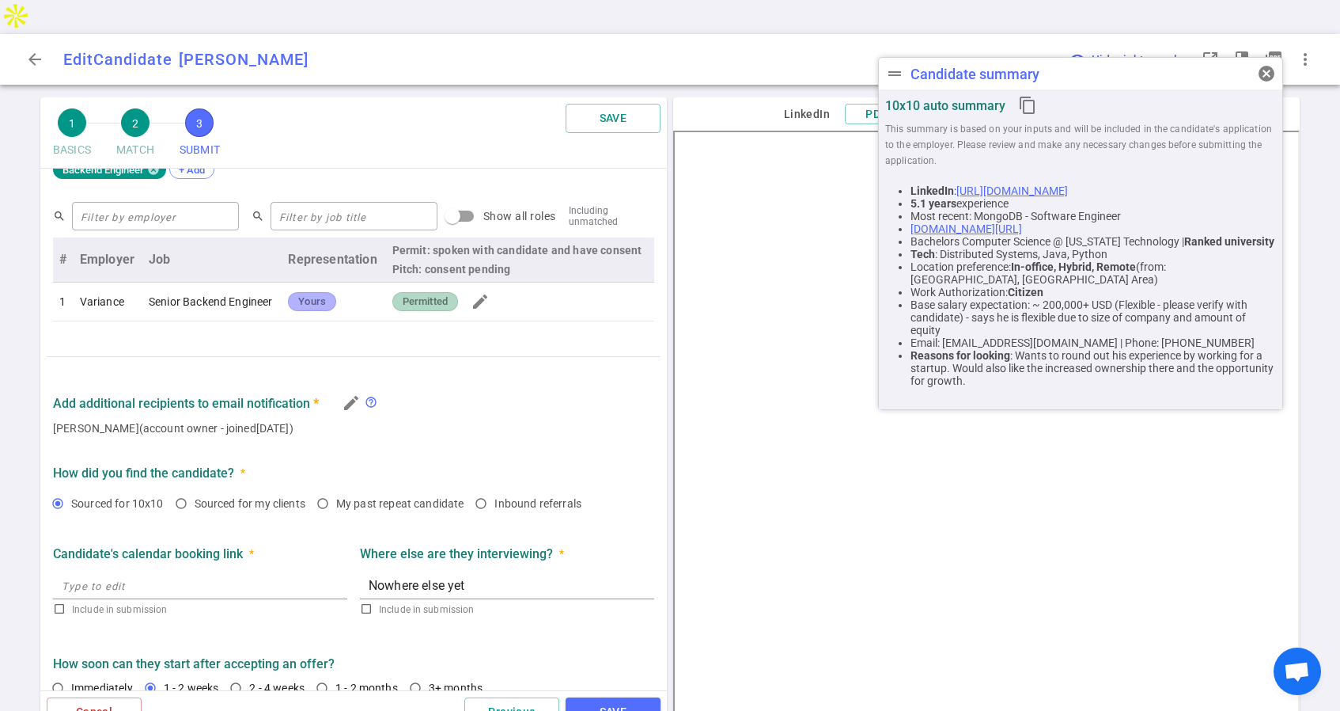
scroll to position [657, 0]
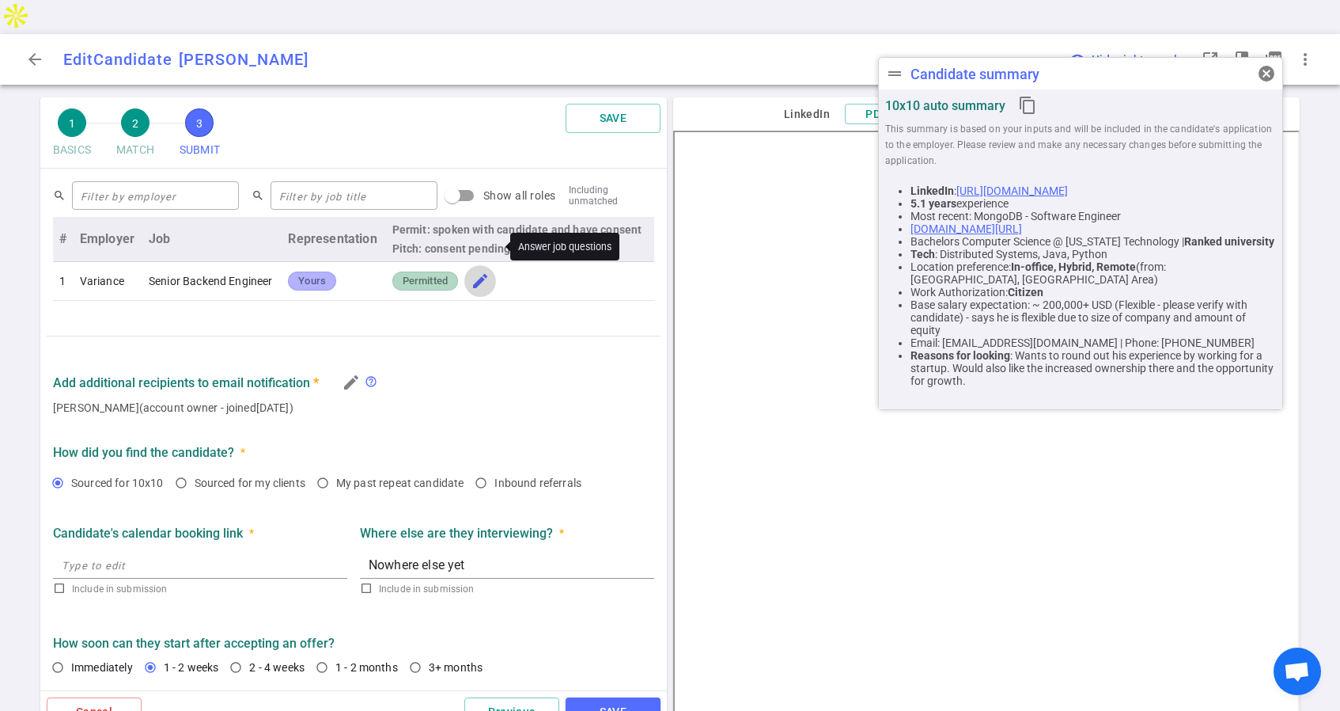
click at [484, 271] on span "edit" at bounding box center [480, 280] width 19 height 19
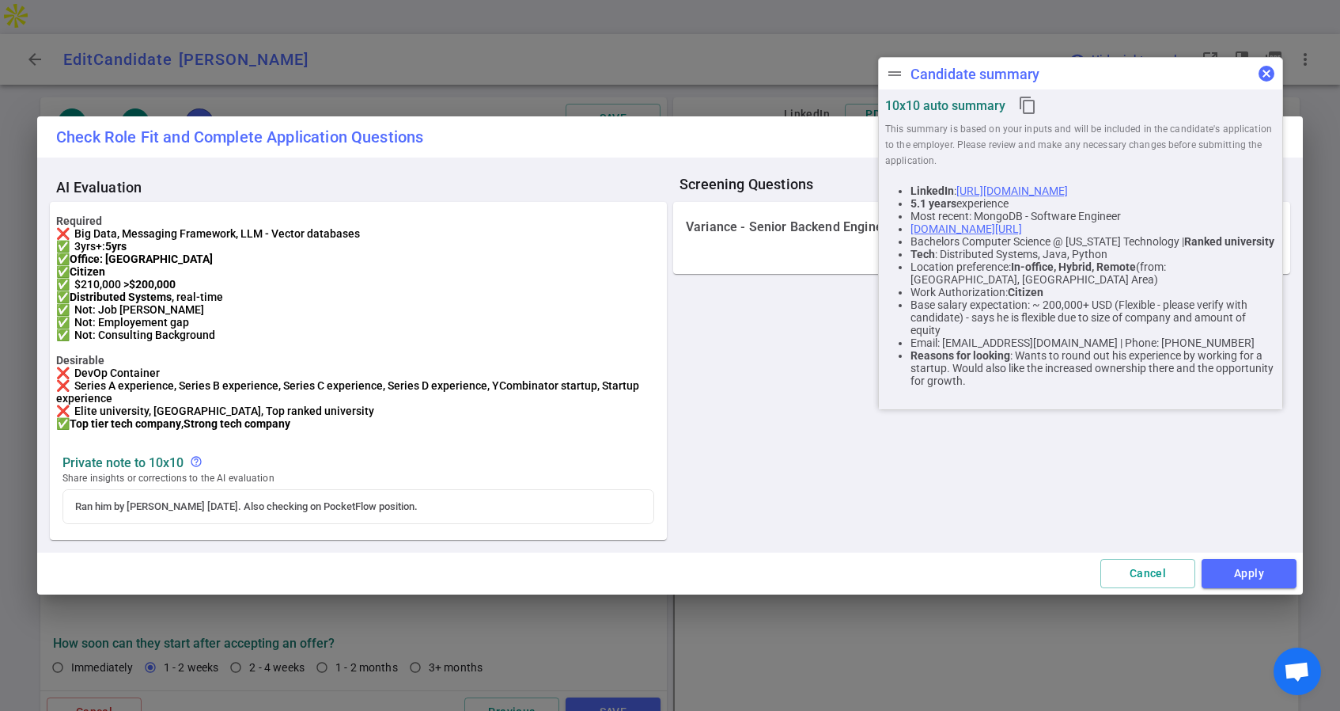
click at [1263, 78] on span "cancel" at bounding box center [1266, 73] width 19 height 19
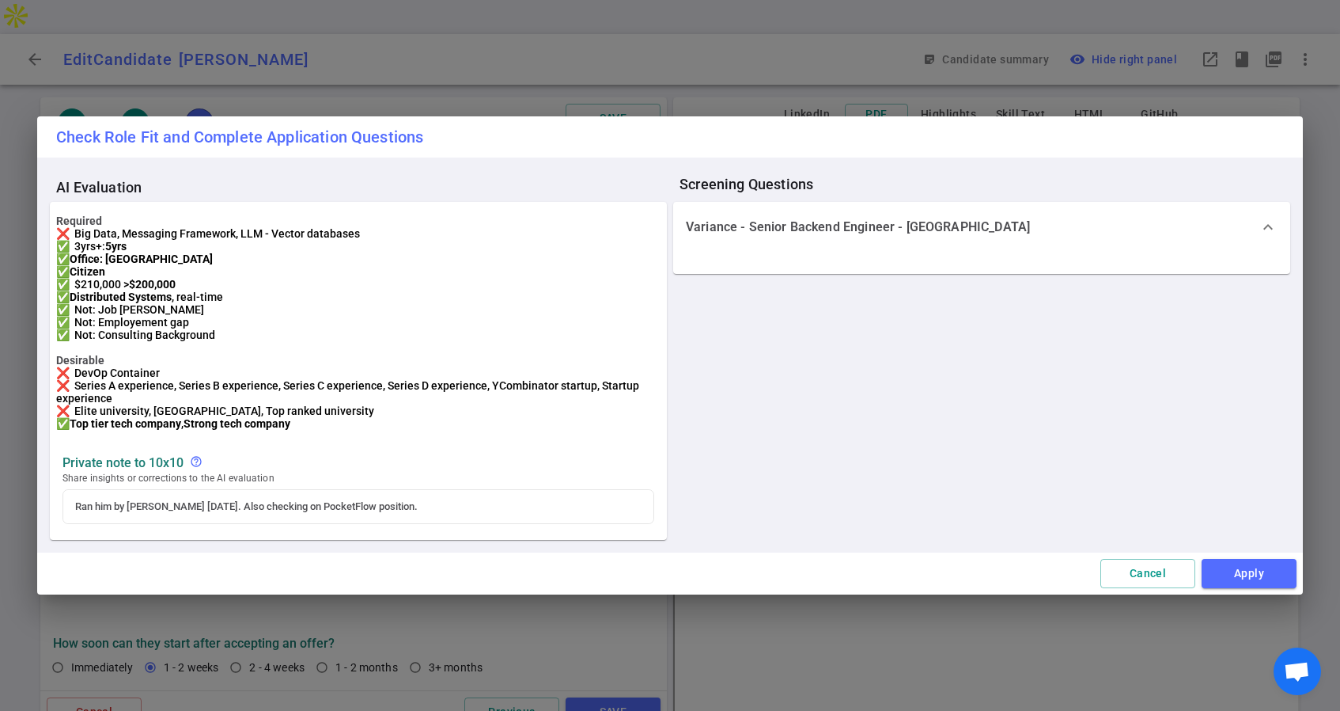
click at [1269, 218] on span "expand_more" at bounding box center [1268, 227] width 19 height 19
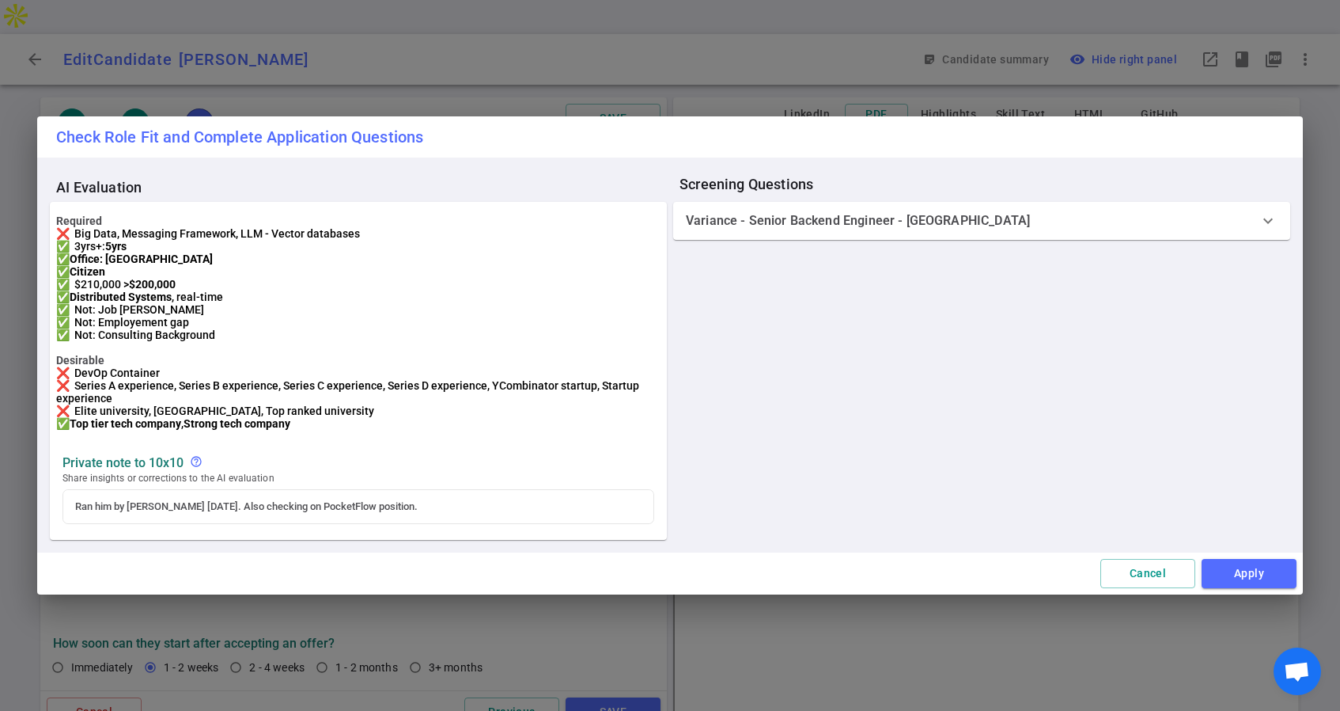
click at [1266, 211] on span "expand_more" at bounding box center [1268, 220] width 19 height 19
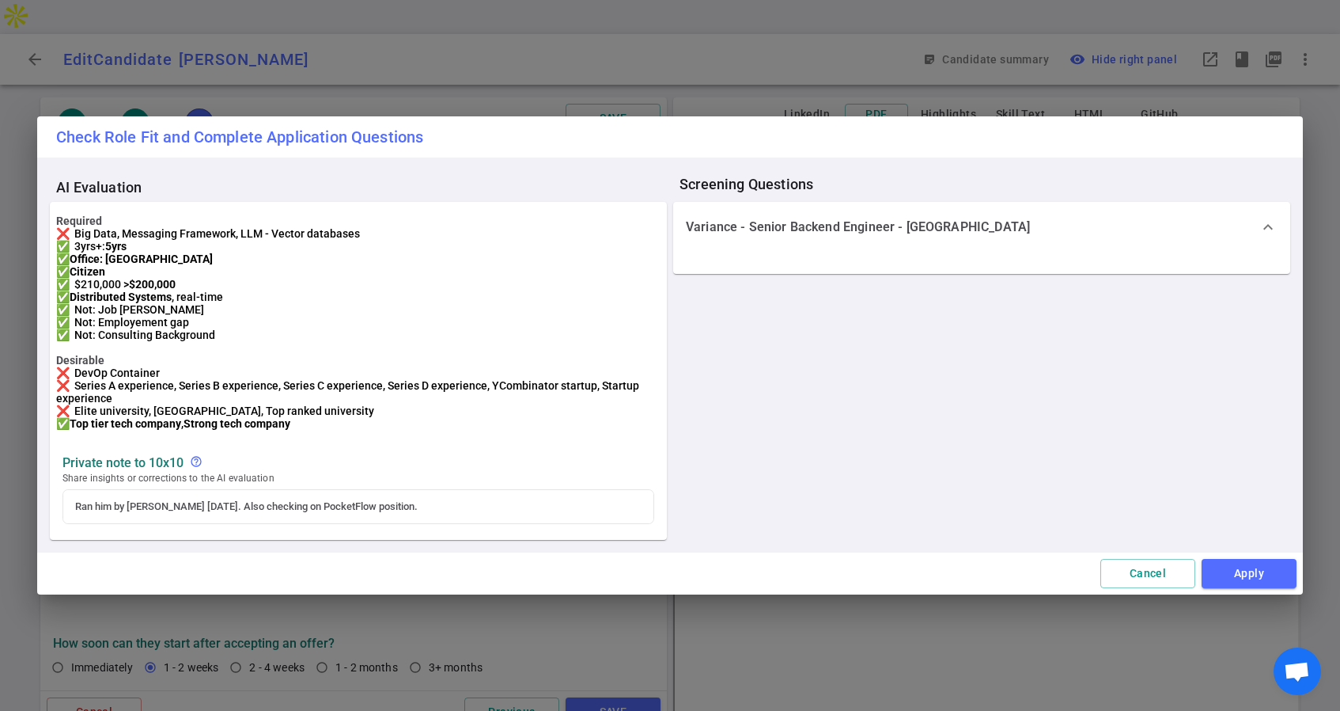
click at [729, 219] on p "Variance - Senior Backend Engineer - San Francisco" at bounding box center [858, 227] width 344 height 16
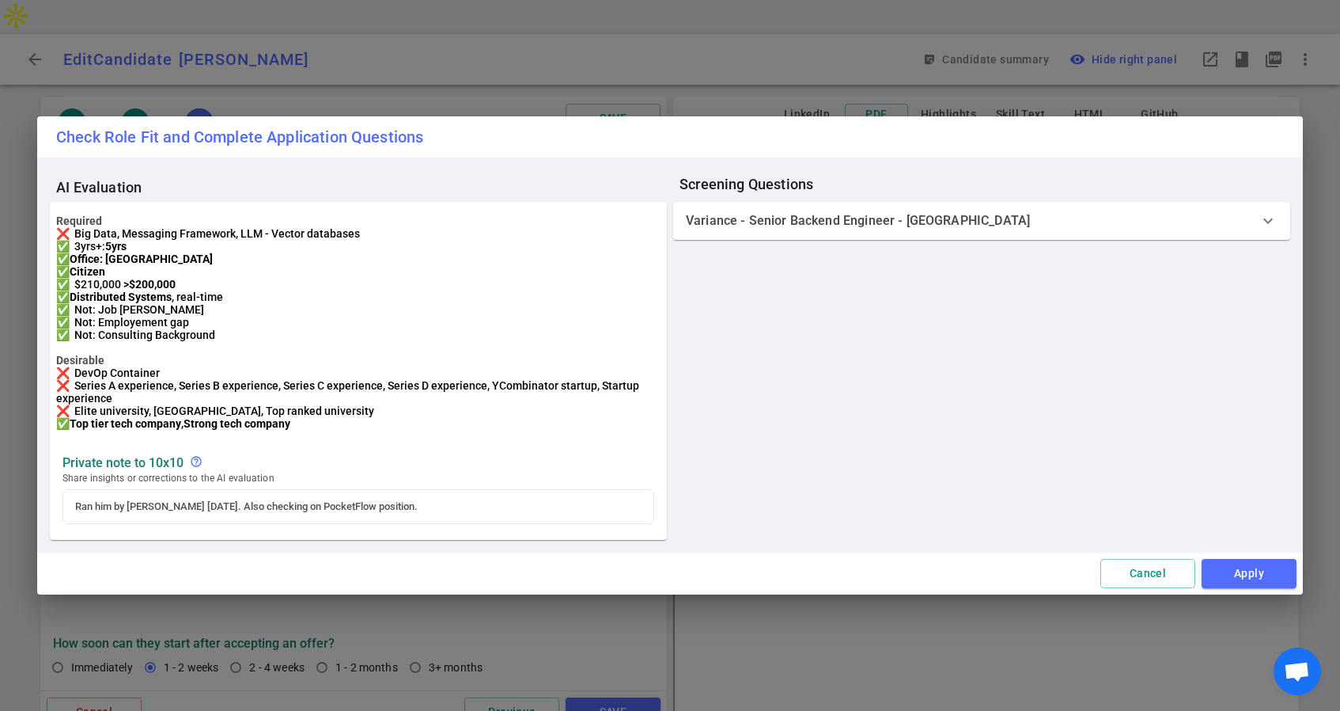
click at [729, 213] on p "Variance - Senior Backend Engineer - San Francisco" at bounding box center [858, 221] width 344 height 16
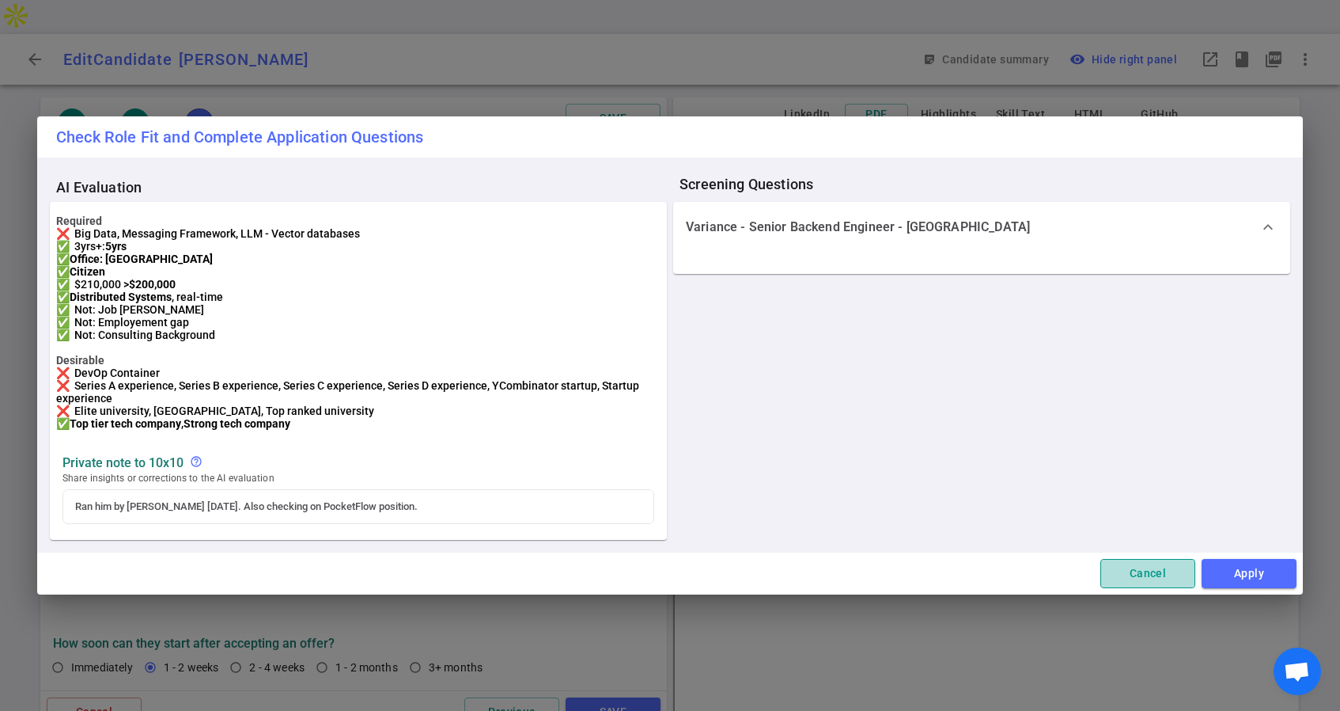
click at [1148, 588] on button "Cancel" at bounding box center [1148, 573] width 95 height 29
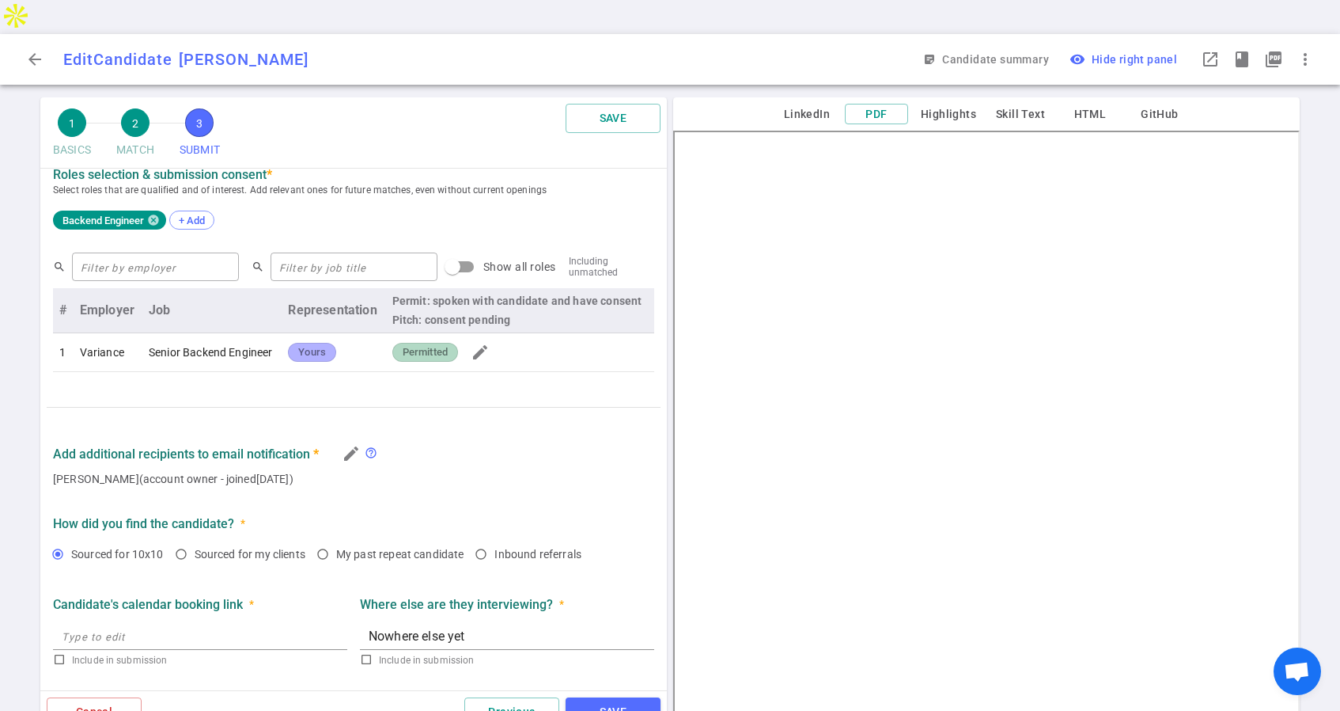
scroll to position [582, 0]
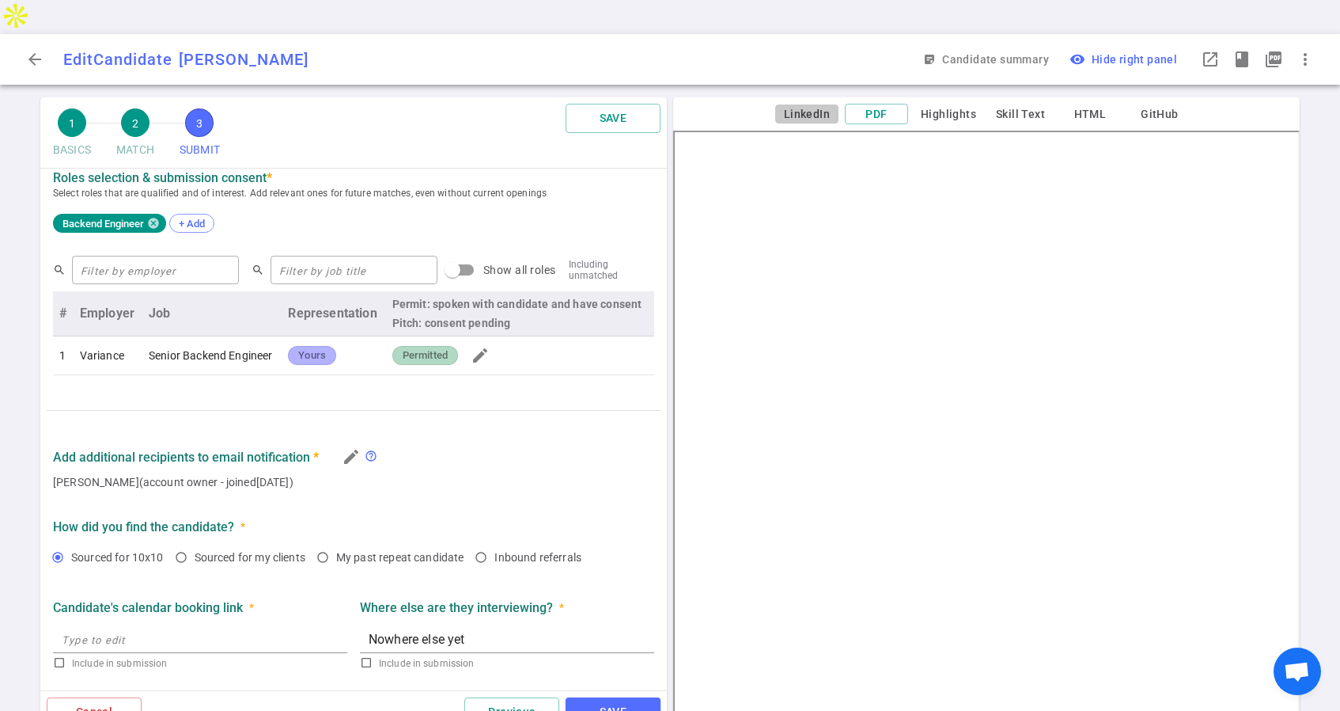
click at [813, 104] on button "LinkedIn" at bounding box center [806, 114] width 63 height 20
click at [954, 104] on button "Highlights" at bounding box center [949, 114] width 68 height 20
click at [1015, 104] on button "Skill Text" at bounding box center [1021, 114] width 63 height 20
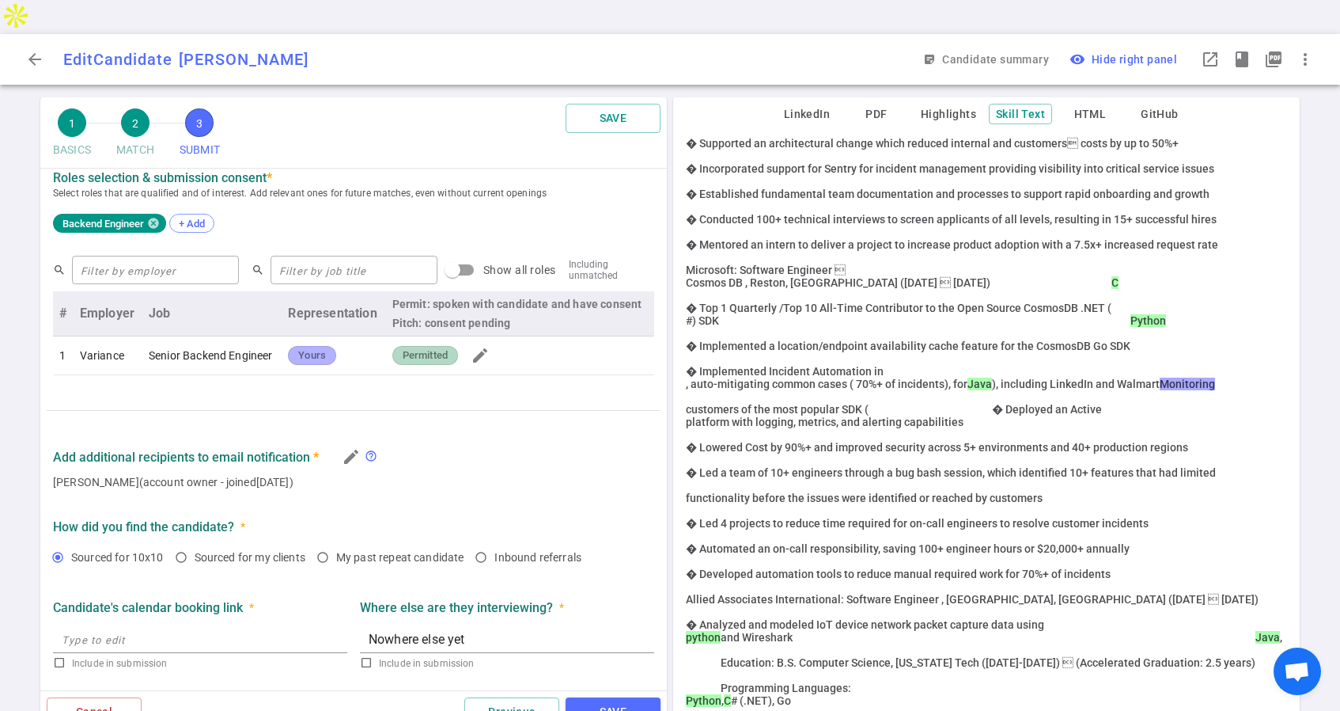
scroll to position [0, 0]
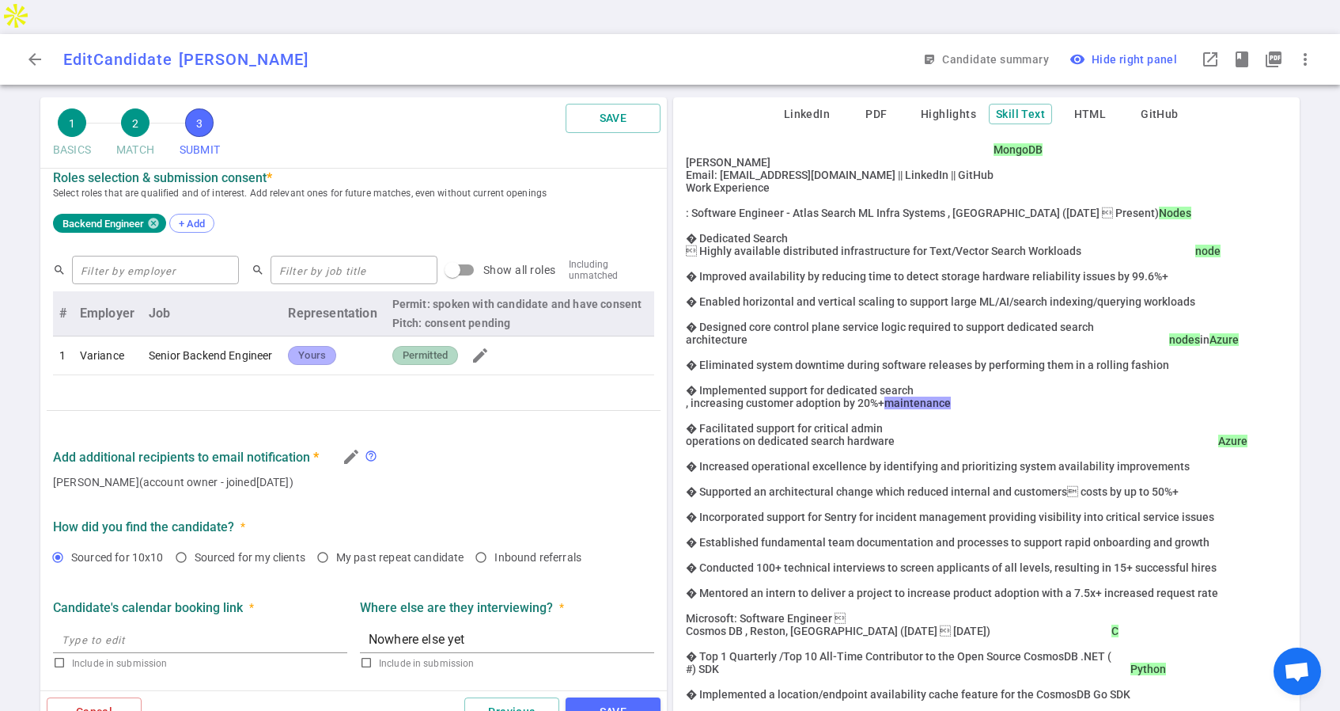
click at [1085, 104] on button "HTML" at bounding box center [1090, 114] width 63 height 20
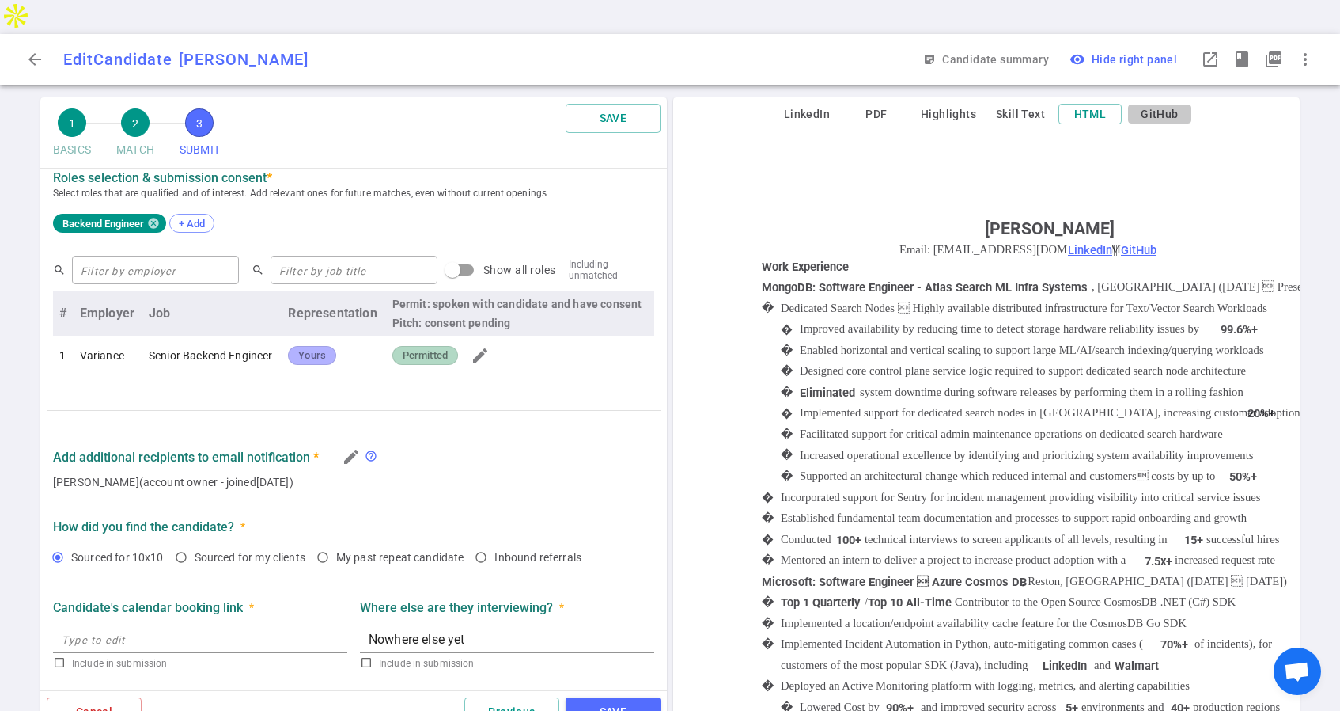
click at [1160, 104] on button "GitHub" at bounding box center [1159, 114] width 63 height 20
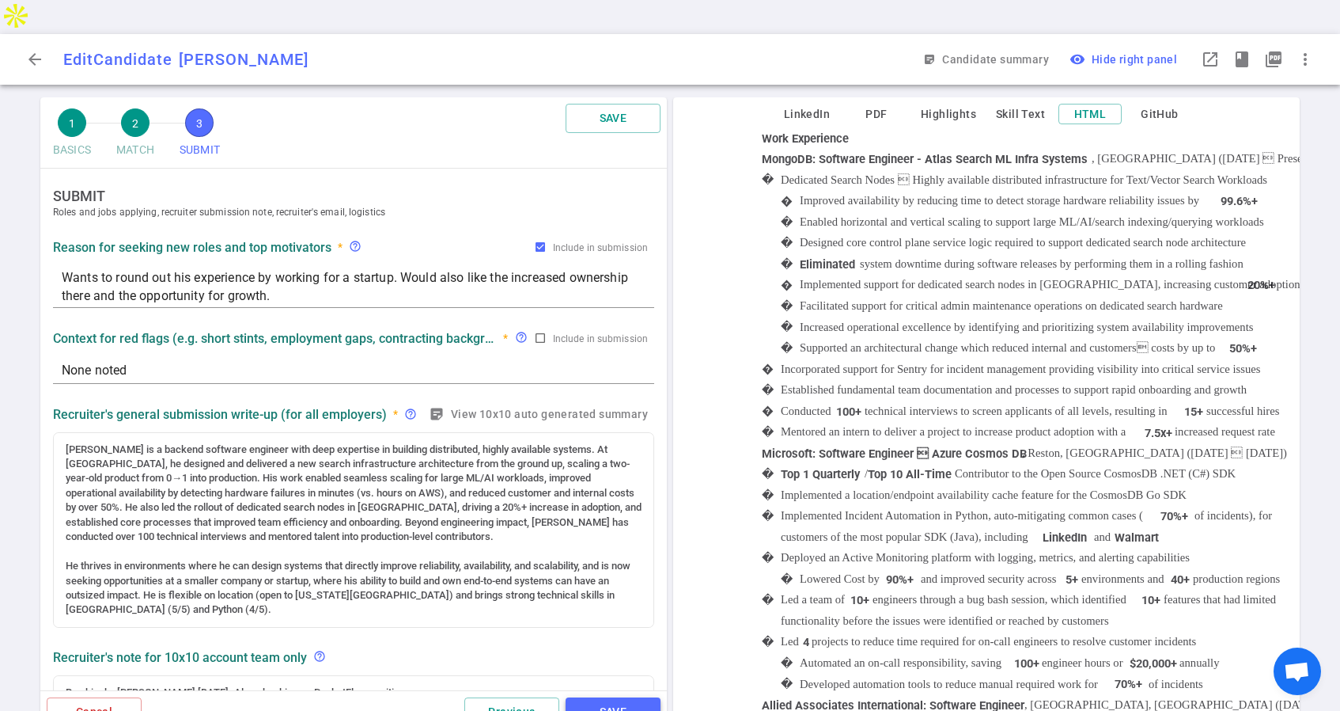
click at [615, 697] on button "SAVE" at bounding box center [613, 711] width 95 height 29
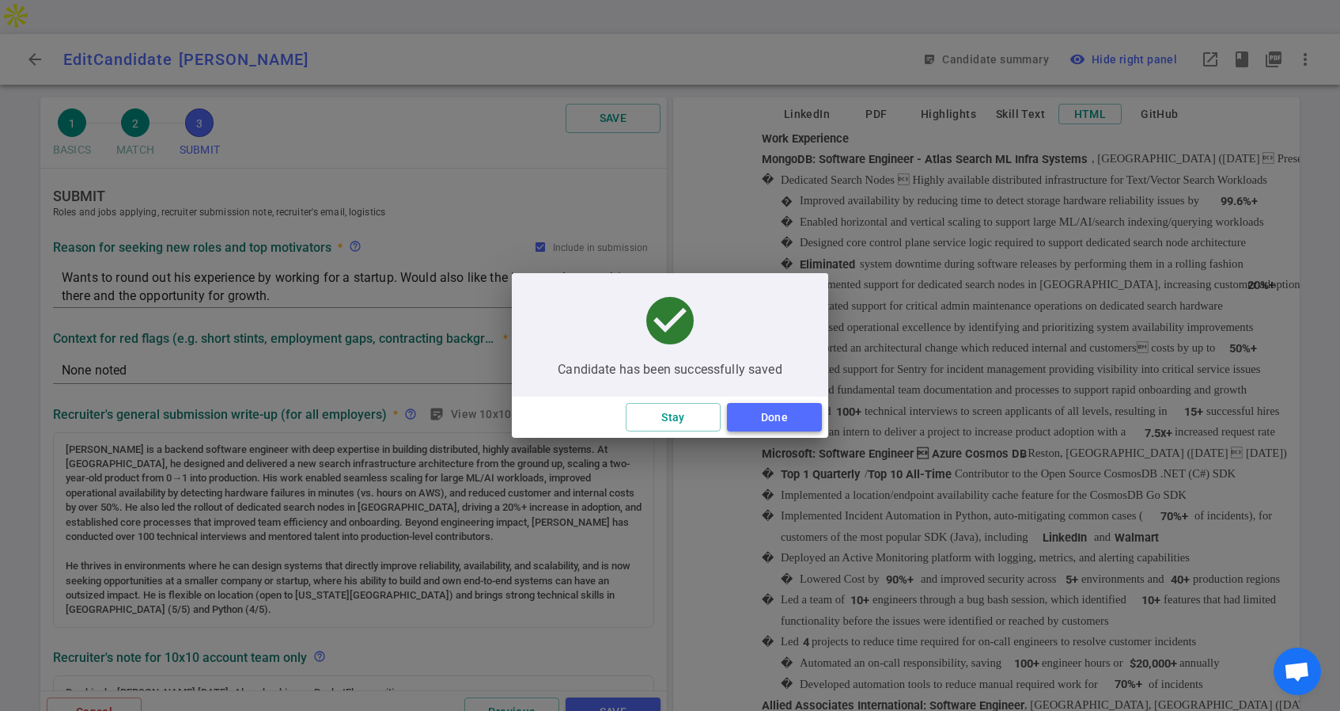
click at [779, 424] on button "Done" at bounding box center [774, 417] width 95 height 29
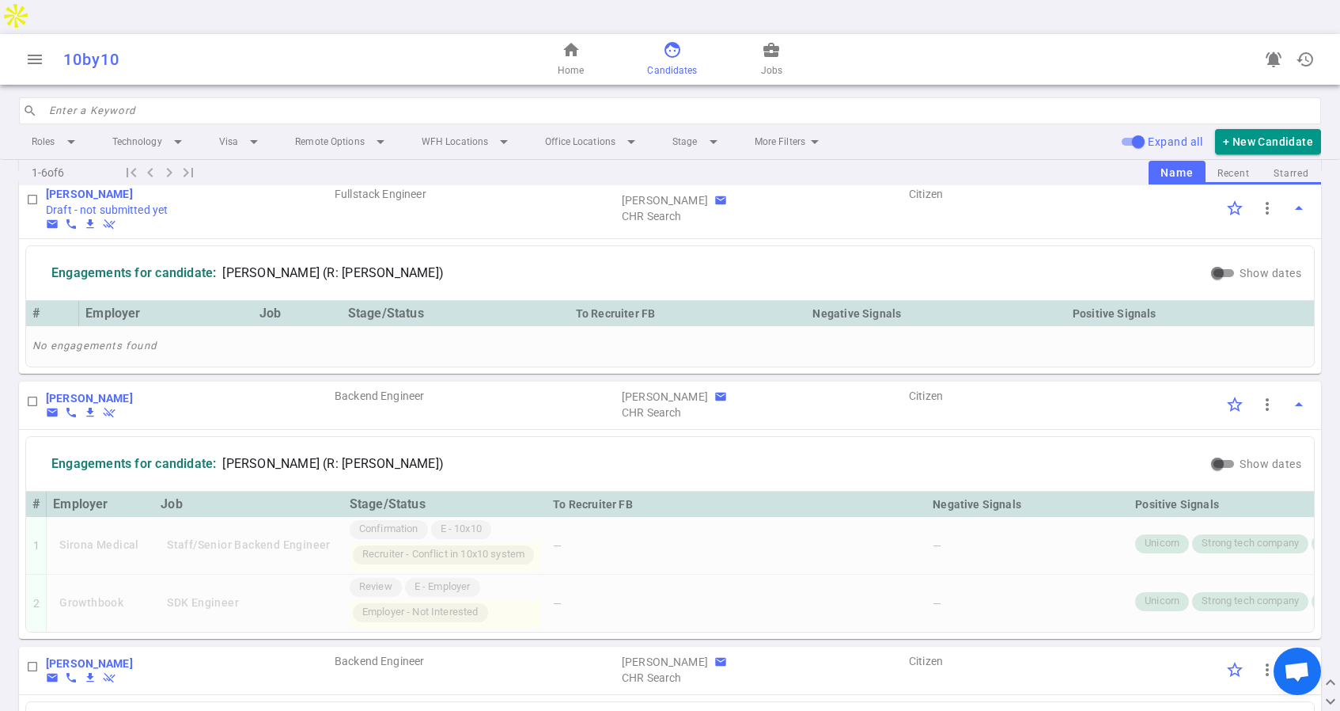
scroll to position [1037, 0]
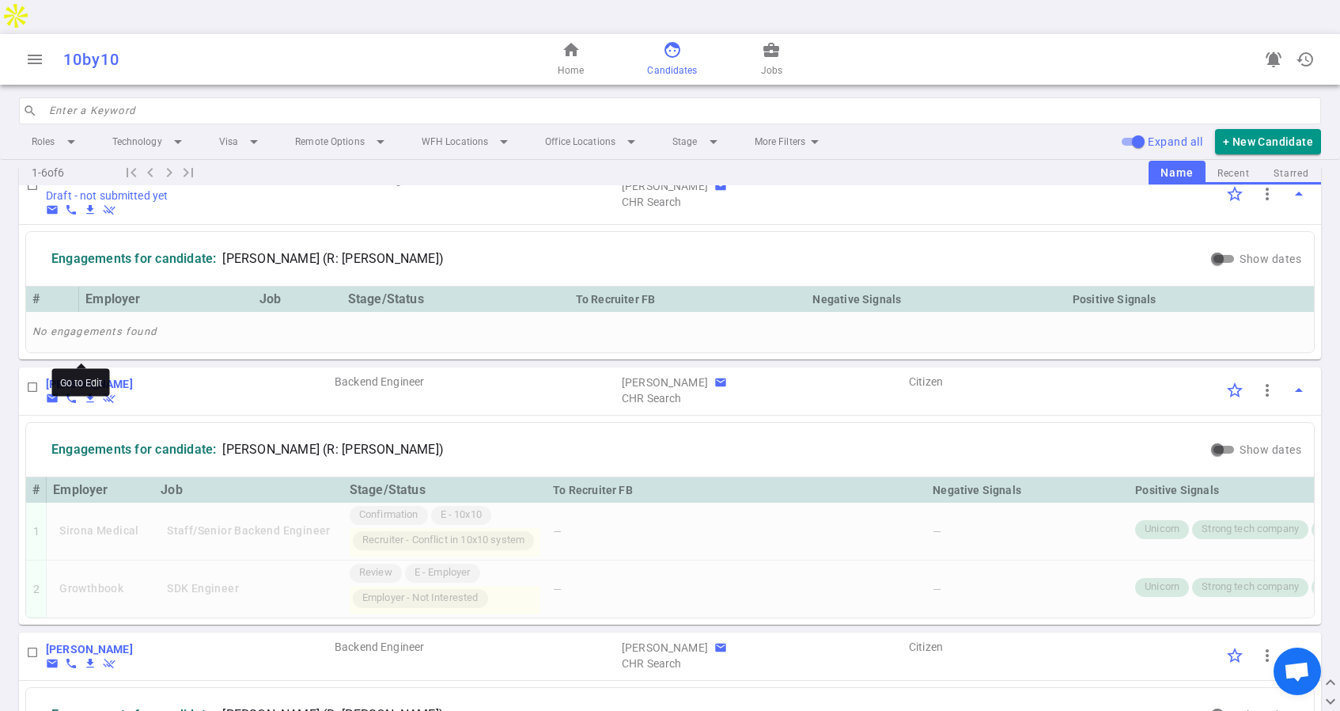
click at [100, 377] on b "[PERSON_NAME]" at bounding box center [89, 383] width 87 height 13
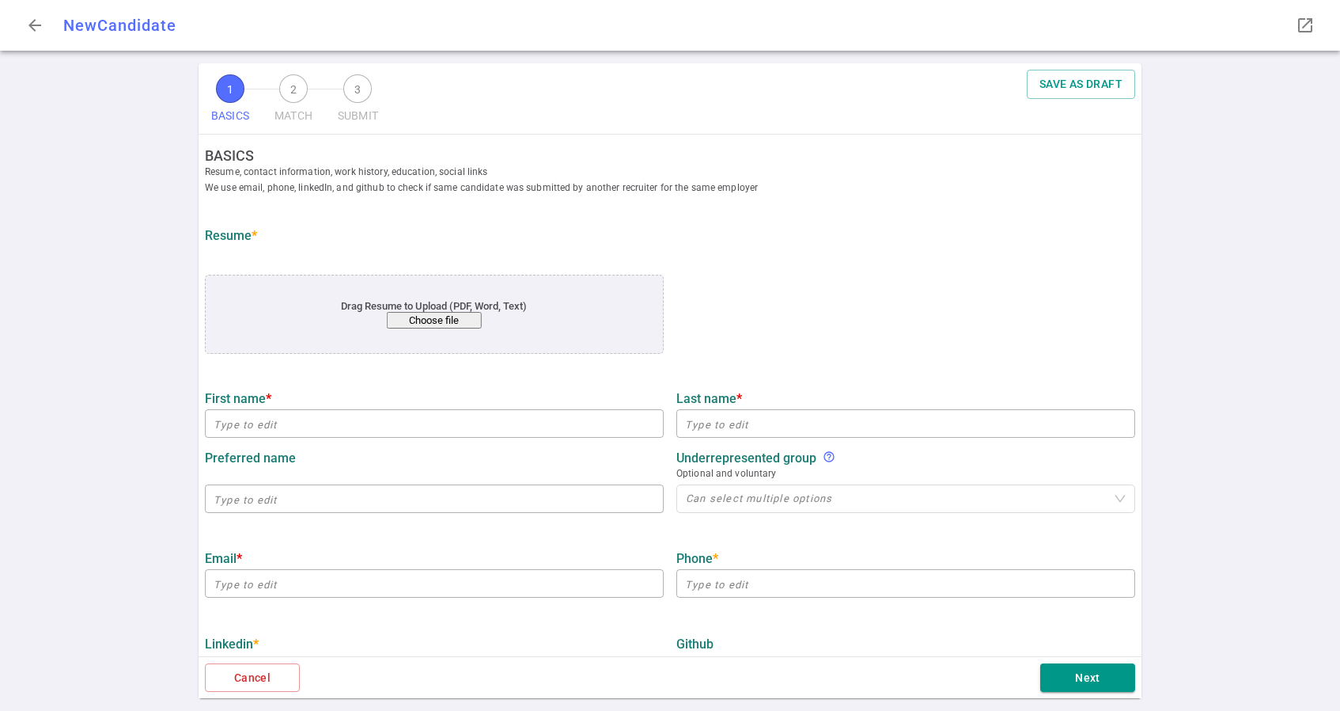
type input "Yash"
type input "[PERSON_NAME]"
type input "[EMAIL_ADDRESS][PERSON_NAME][DOMAIN_NAME]"
type input "[PHONE_NUMBER]"
type input "[URL][DOMAIN_NAME][PERSON_NAME]"
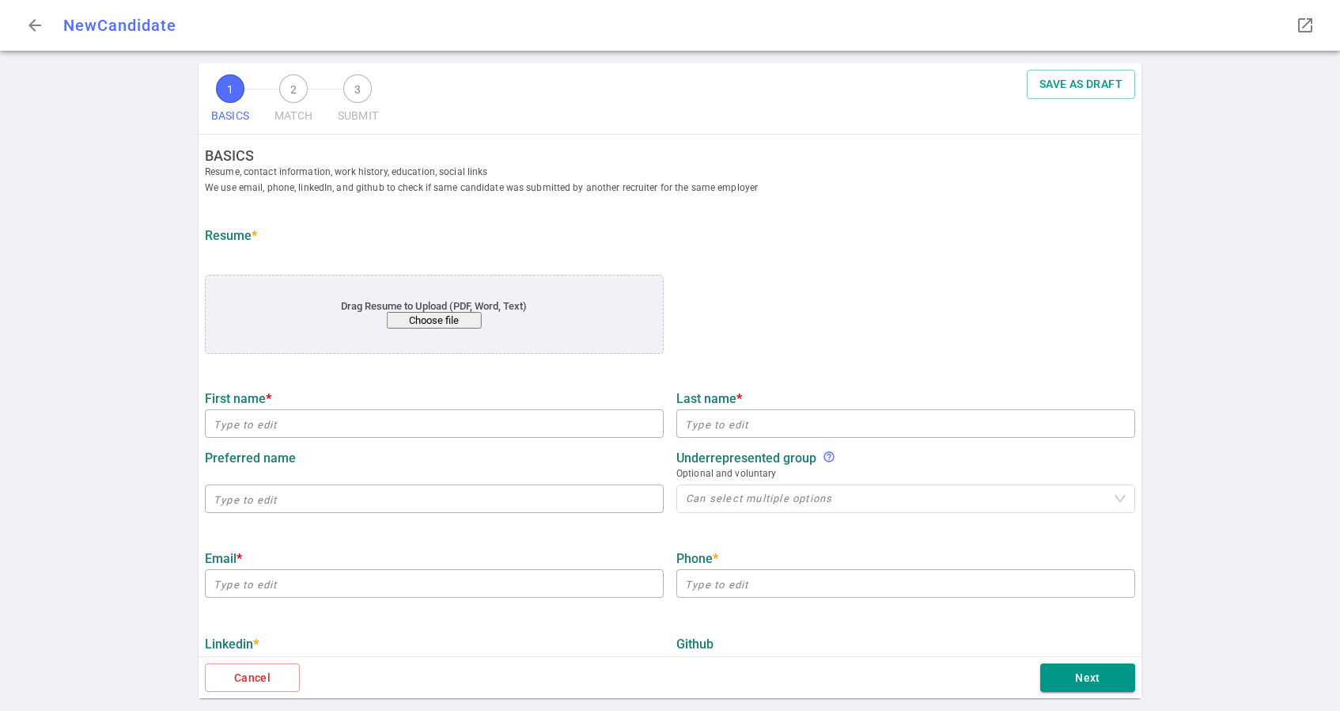
type input "[URL][DOMAIN_NAME]"
type input "Carta"
type textarea "Senior Soïware Engineer"
type input "6.3"
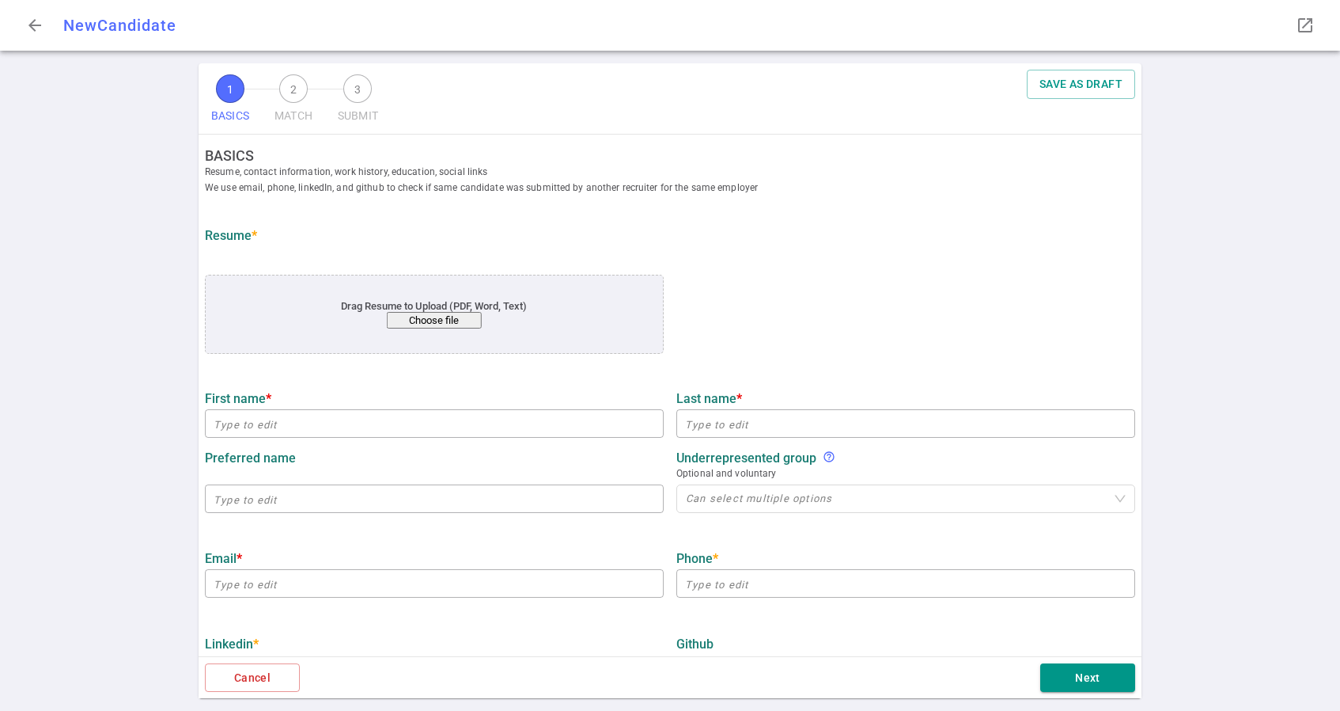
type input "[GEOGRAPHIC_DATA][US_STATE]"
type input "[GEOGRAPHIC_DATA]"
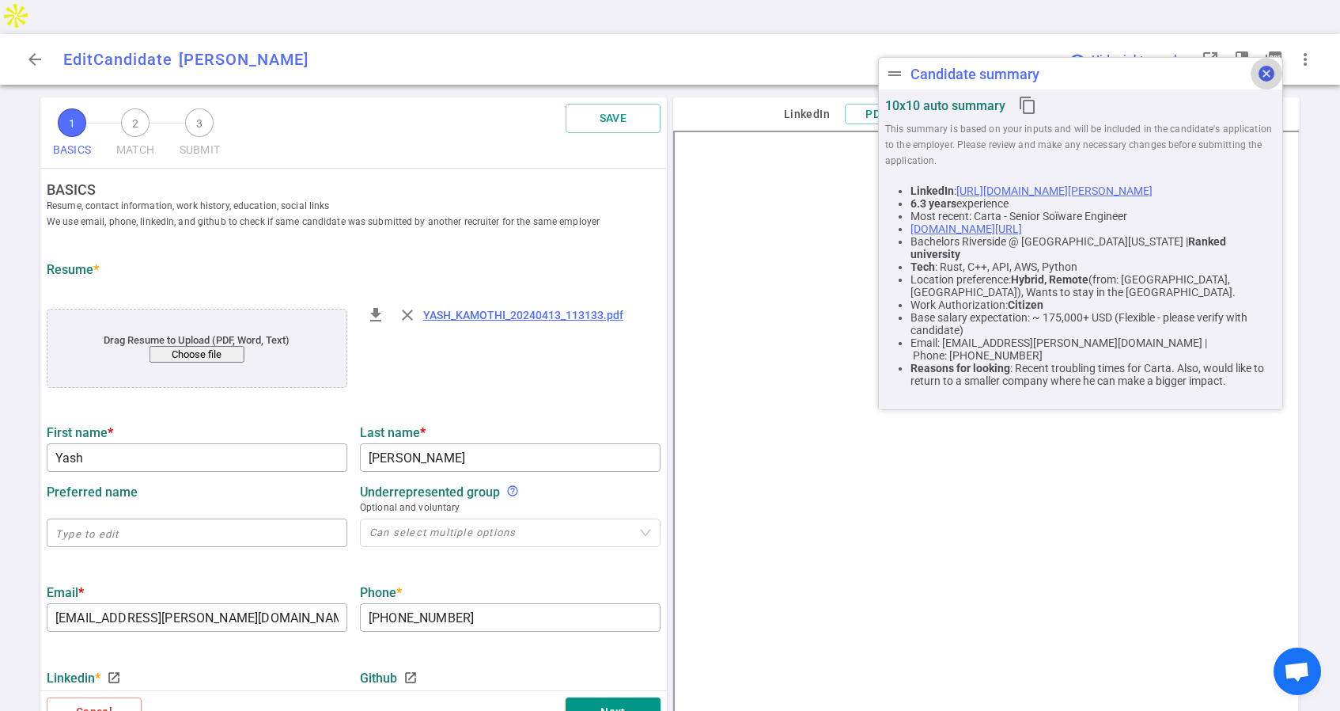
click at [1261, 75] on span "cancel" at bounding box center [1266, 73] width 19 height 19
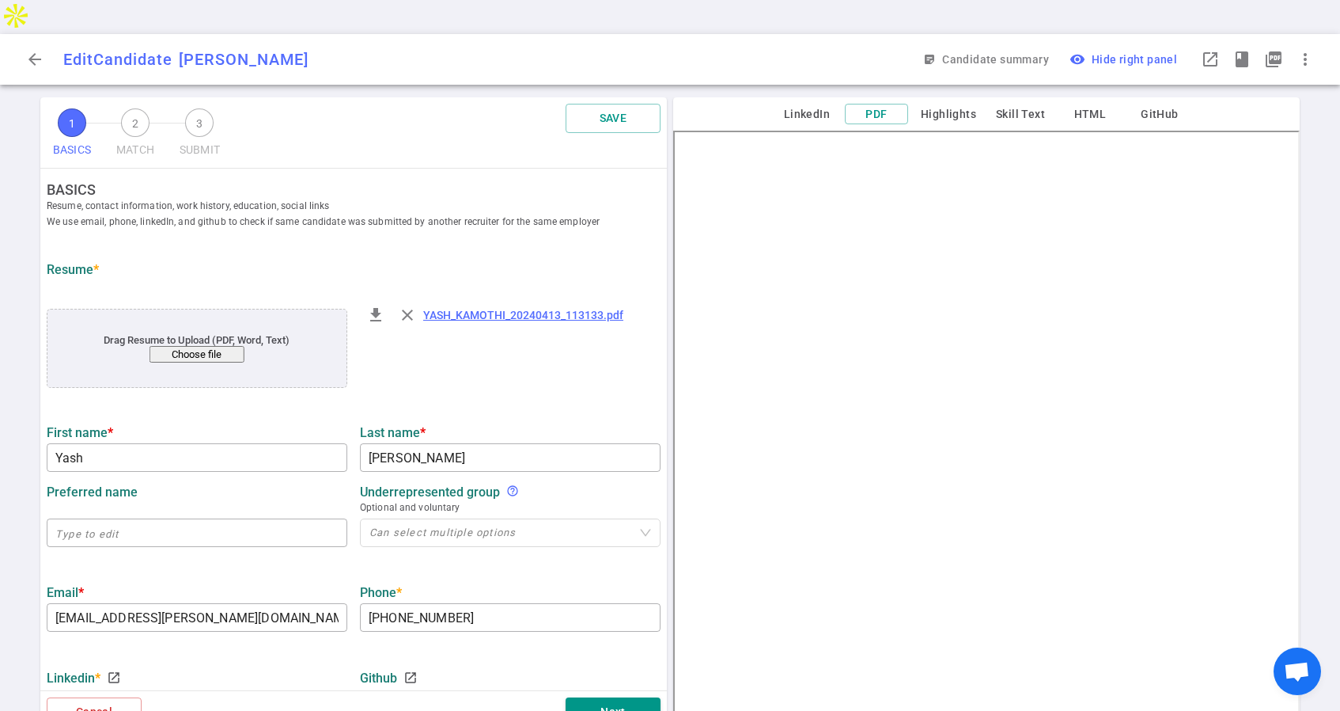
click at [810, 104] on button "LinkedIn" at bounding box center [806, 114] width 63 height 20
click at [36, 50] on span "arrow_back" at bounding box center [34, 59] width 19 height 19
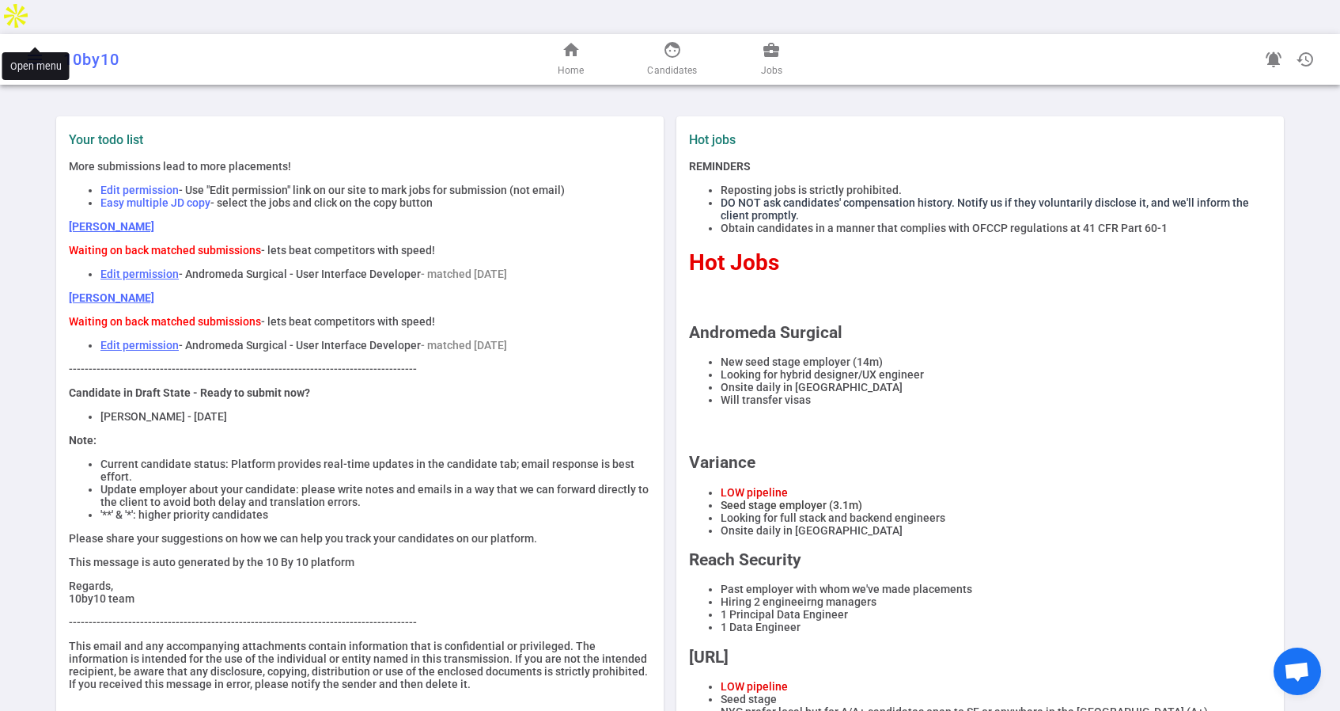
click at [34, 50] on span "menu" at bounding box center [34, 59] width 19 height 19
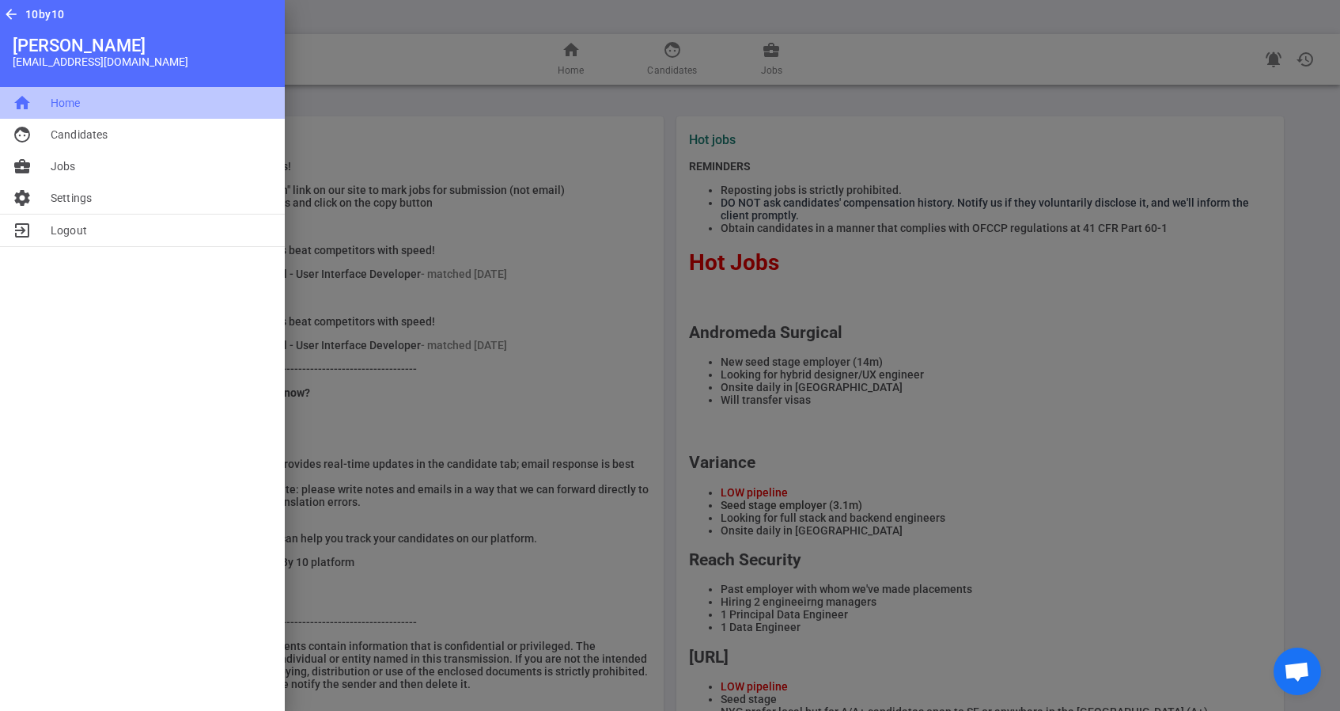
click at [69, 98] on span "Home" at bounding box center [66, 103] width 30 height 16
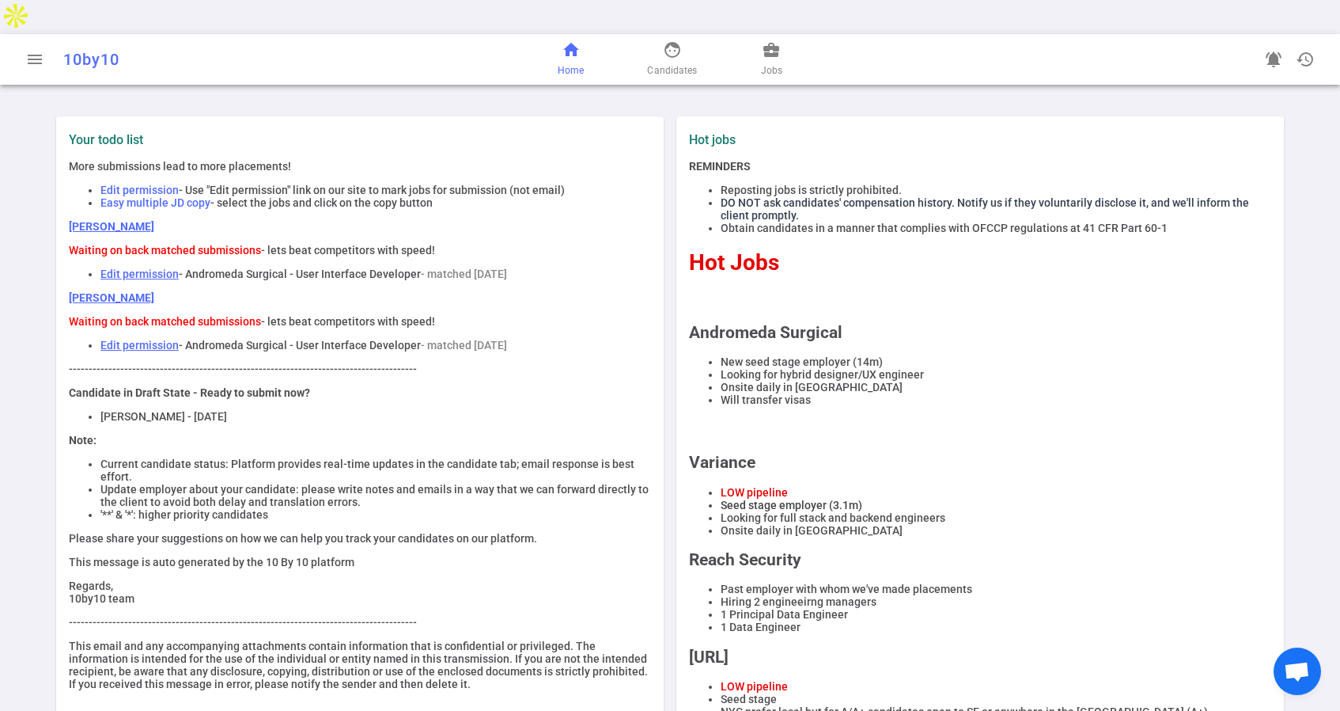
click at [570, 40] on span "home" at bounding box center [571, 49] width 19 height 19
click at [770, 40] on span "business_center" at bounding box center [771, 49] width 19 height 19
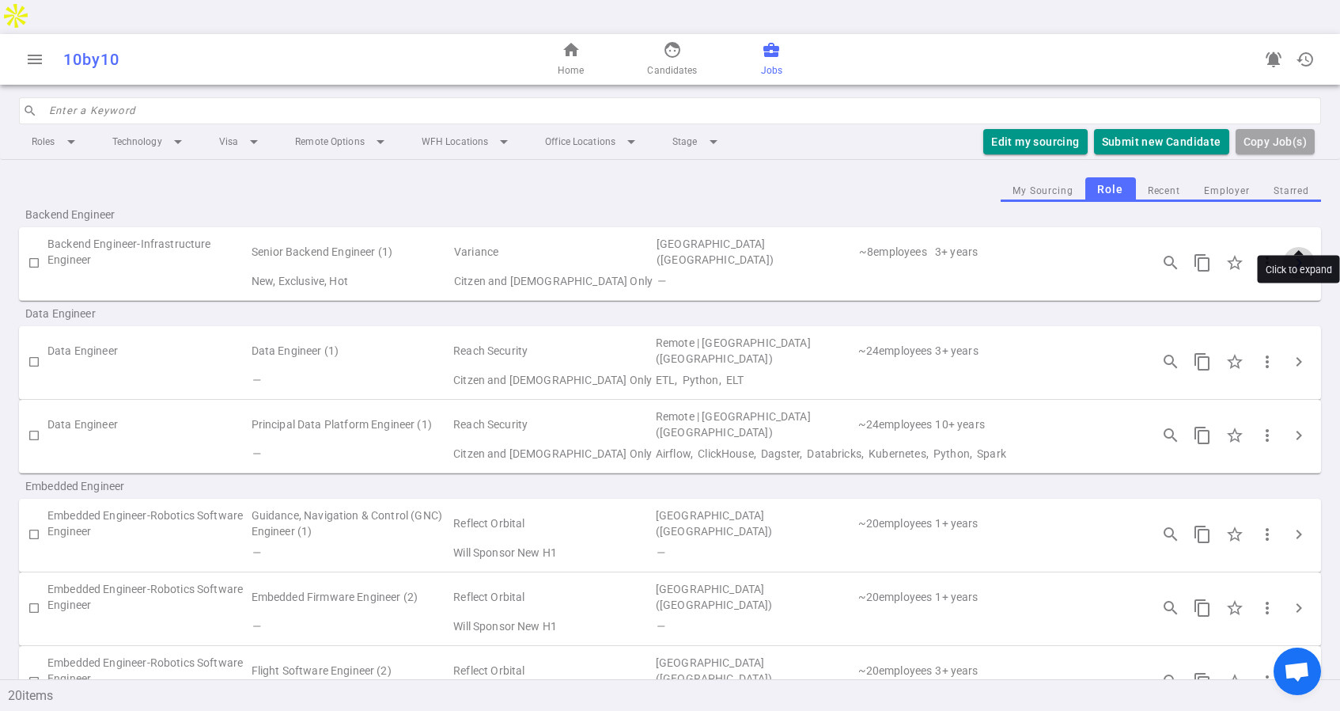
click at [1293, 253] on span "chevron_right" at bounding box center [1299, 262] width 19 height 19
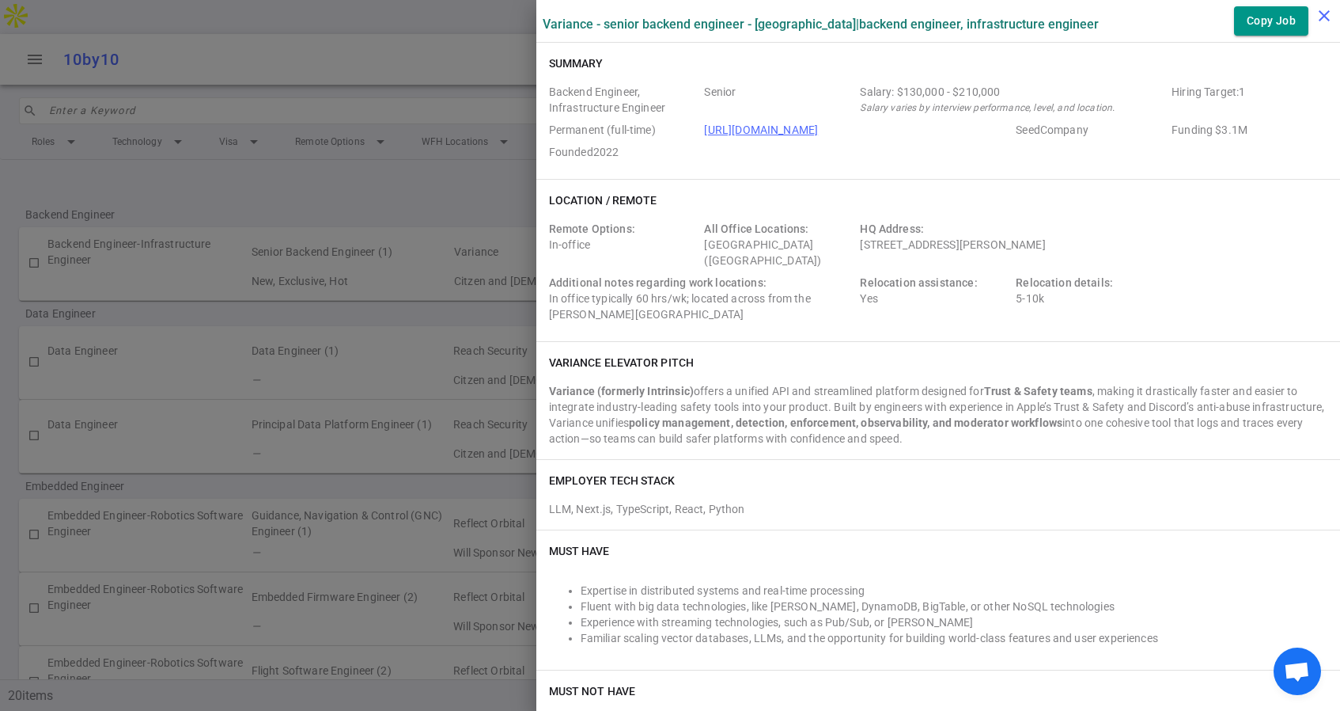
click at [1316, 13] on icon "close" at bounding box center [1324, 15] width 19 height 19
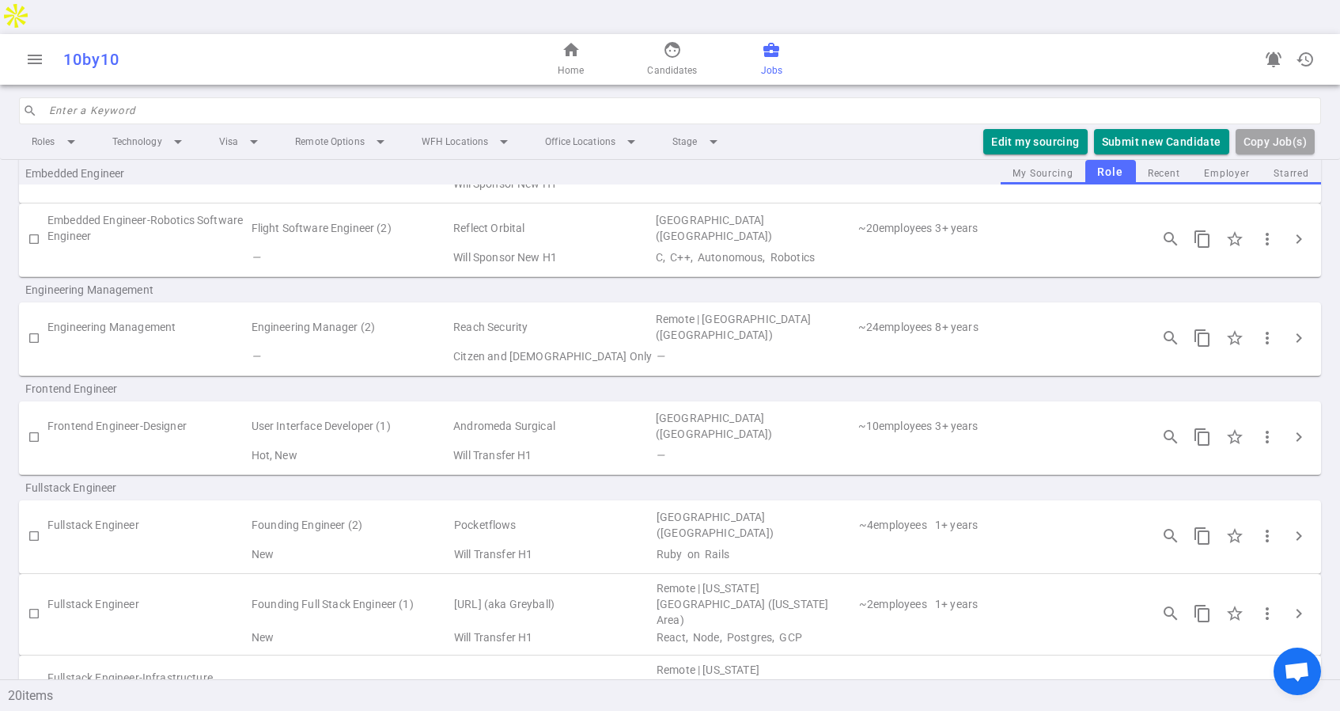
scroll to position [462, 0]
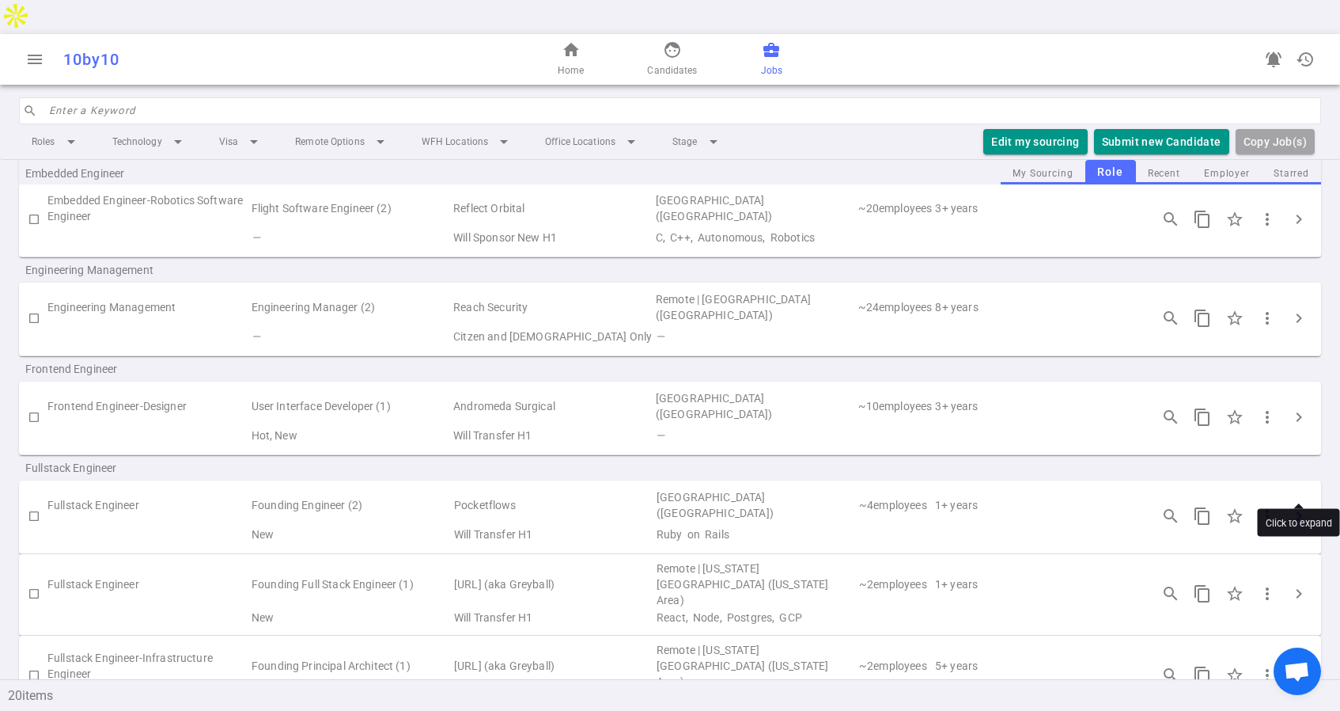
click at [1296, 506] on span "chevron_right" at bounding box center [1299, 515] width 19 height 19
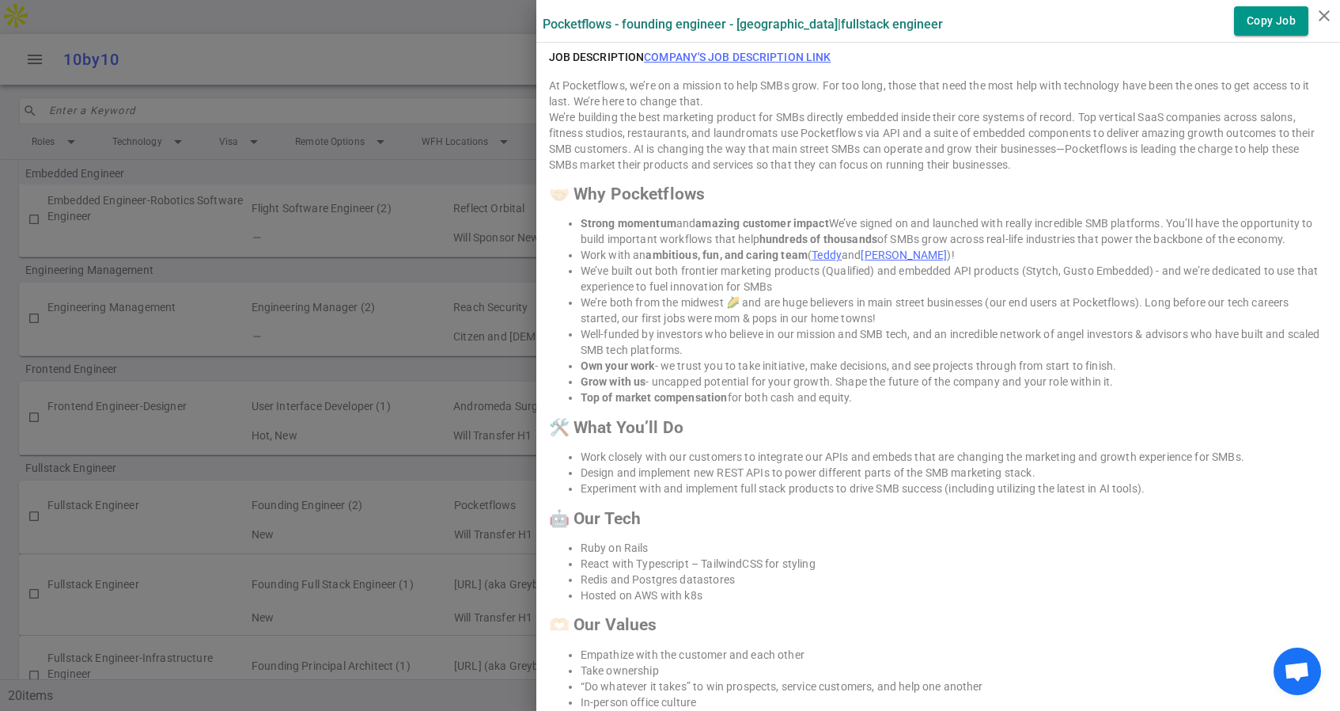
scroll to position [1561, 0]
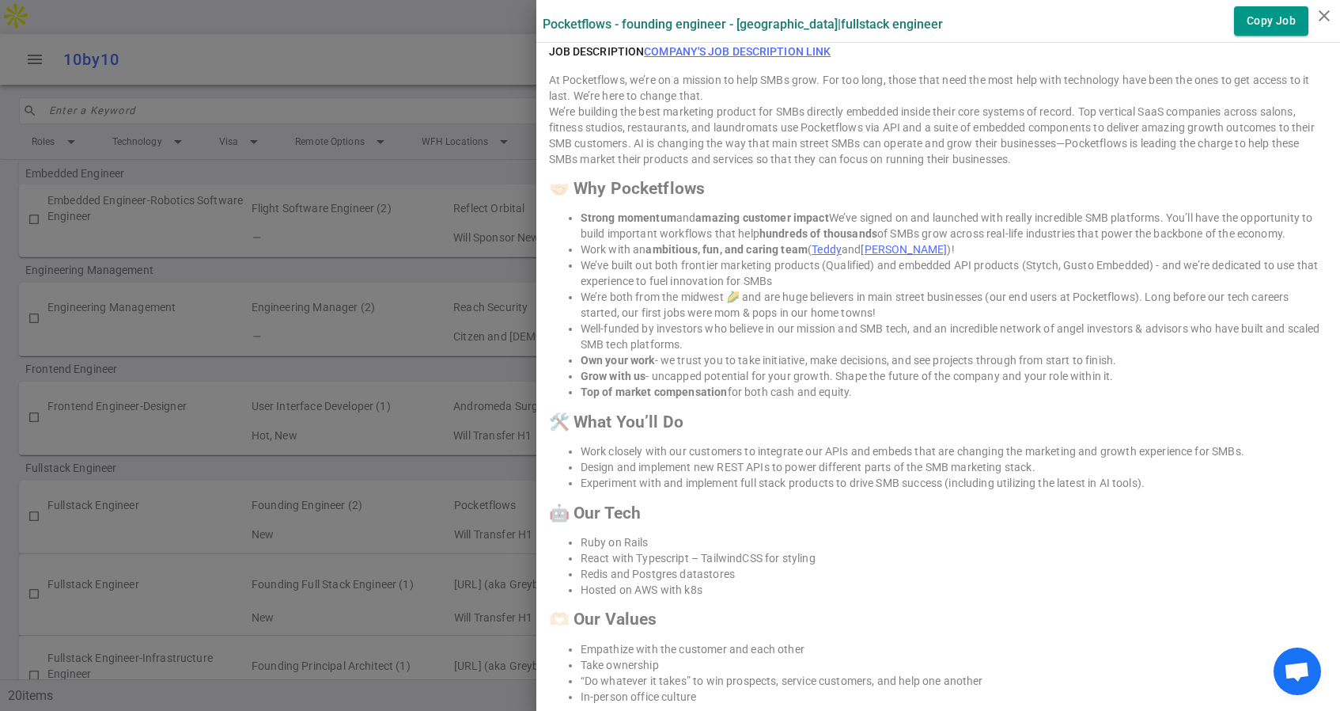
click at [832, 251] on link "Teddy" at bounding box center [827, 249] width 30 height 13
click at [880, 256] on link "Lucy" at bounding box center [904, 249] width 86 height 13
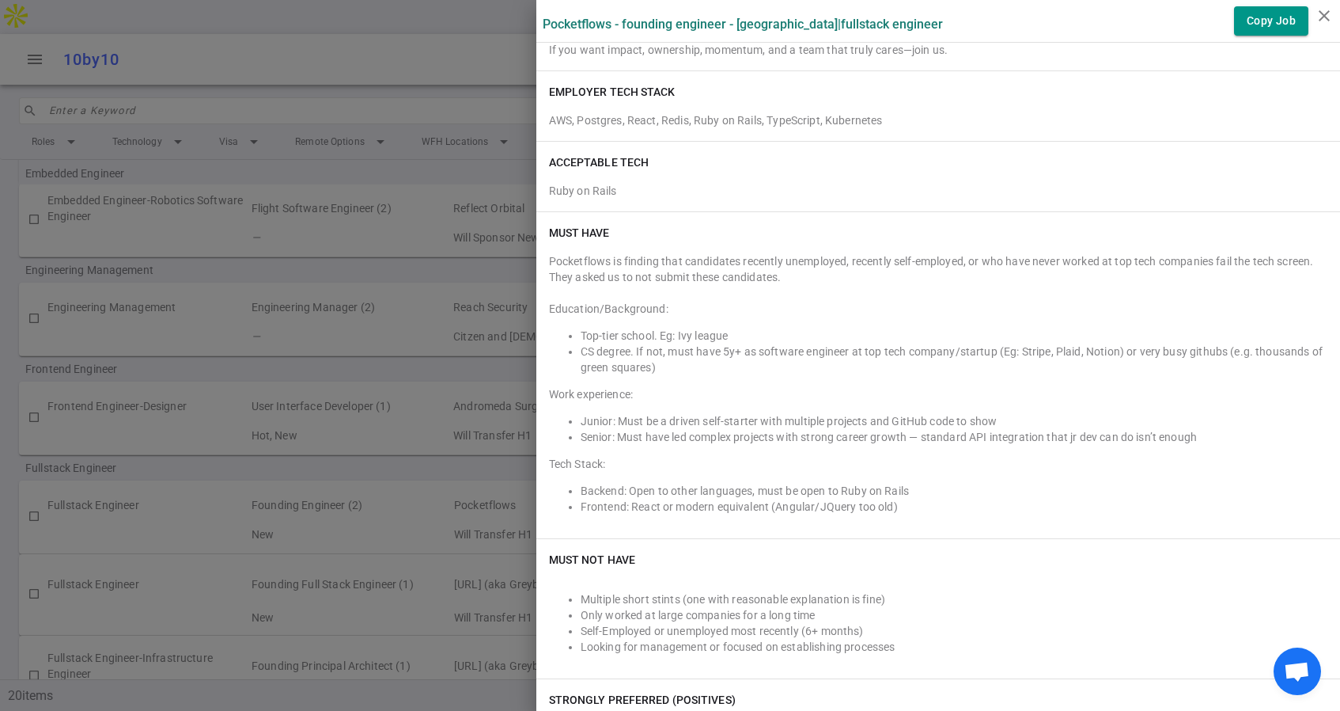
scroll to position [0, 0]
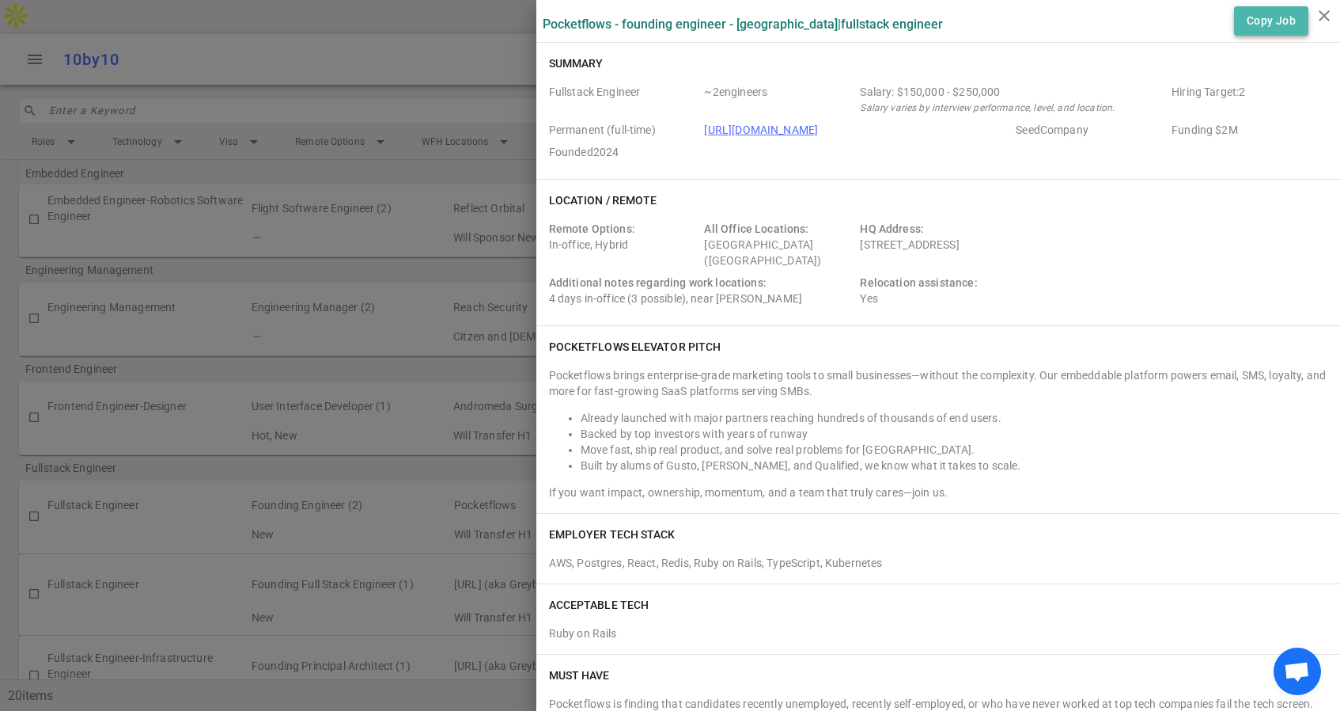
click at [1254, 18] on button "Copy Job" at bounding box center [1271, 20] width 74 height 29
